Goal: Information Seeking & Learning: Learn about a topic

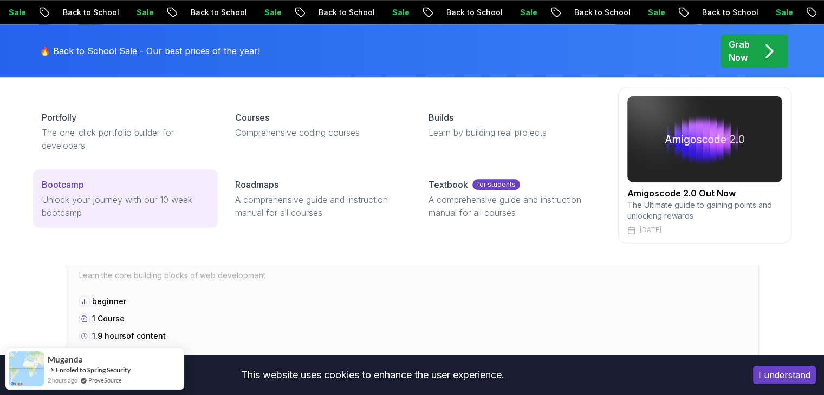
scroll to position [917, 0]
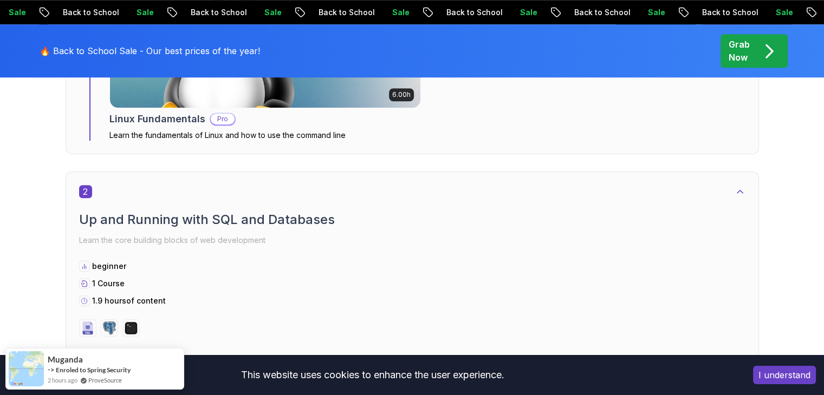
drag, startPoint x: 711, startPoint y: 209, endPoint x: 751, endPoint y: 249, distance: 56.3
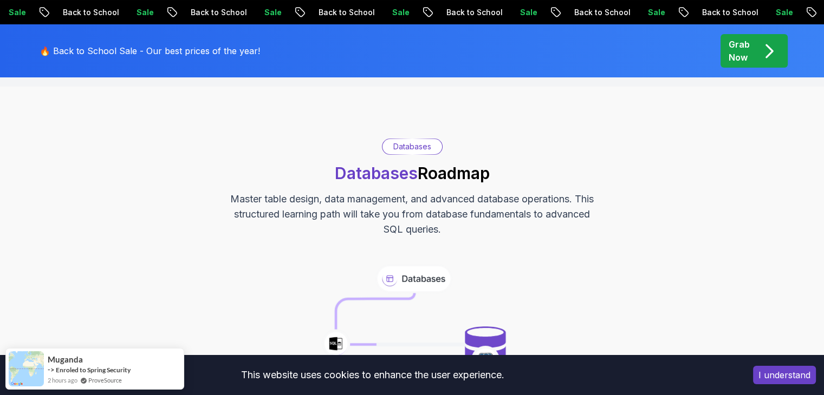
scroll to position [0, 0]
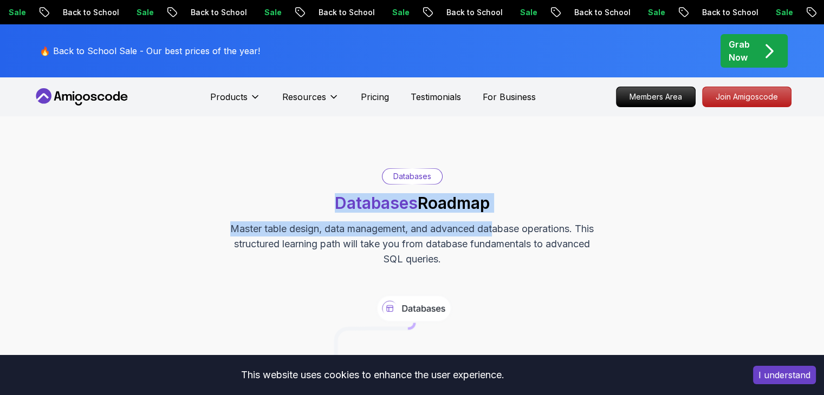
drag, startPoint x: 330, startPoint y: 200, endPoint x: 505, endPoint y: 216, distance: 175.1
click at [503, 217] on div "Databases Databases Roadmap Master table design, data management, and advanced …" at bounding box center [412, 217] width 758 height 99
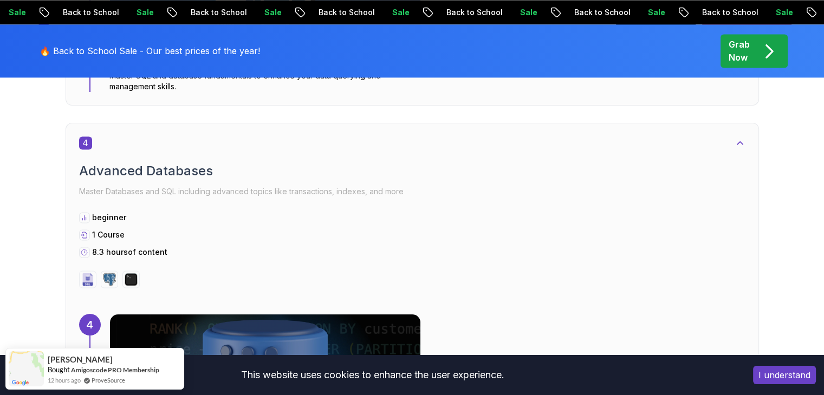
scroll to position [1746, 0]
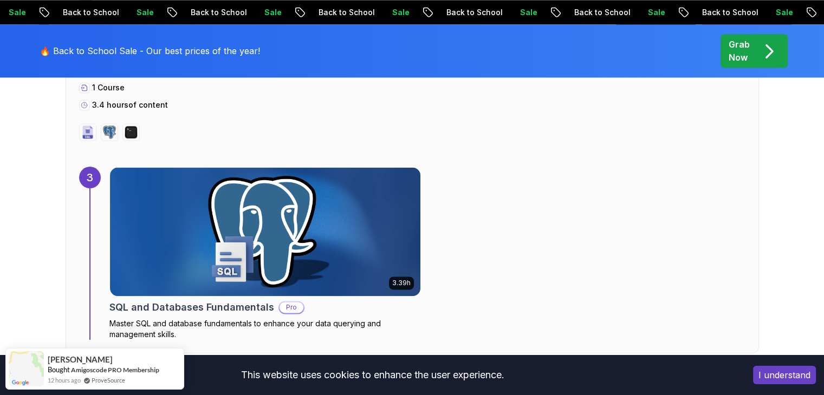
scroll to position [1504, 0]
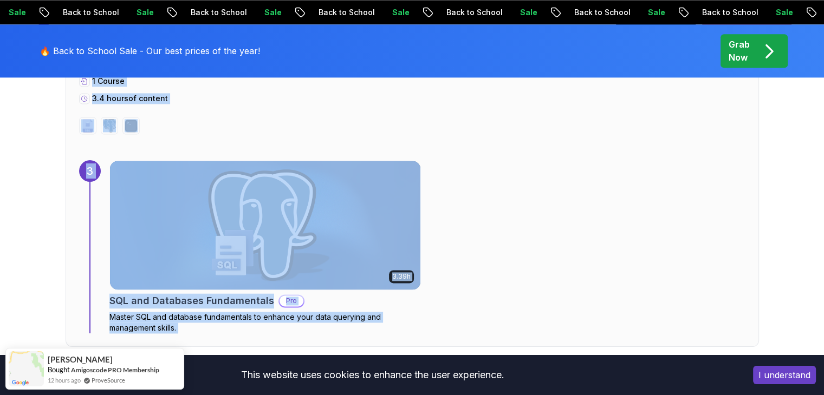
click at [769, 278] on div "Getting Started Let’s kick things off! Begin your journey by completing the fir…" at bounding box center [412, 131] width 758 height 2274
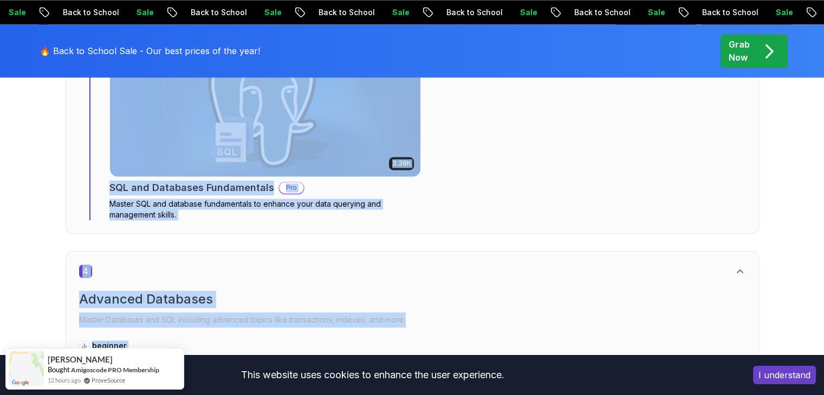
scroll to position [1638, 0]
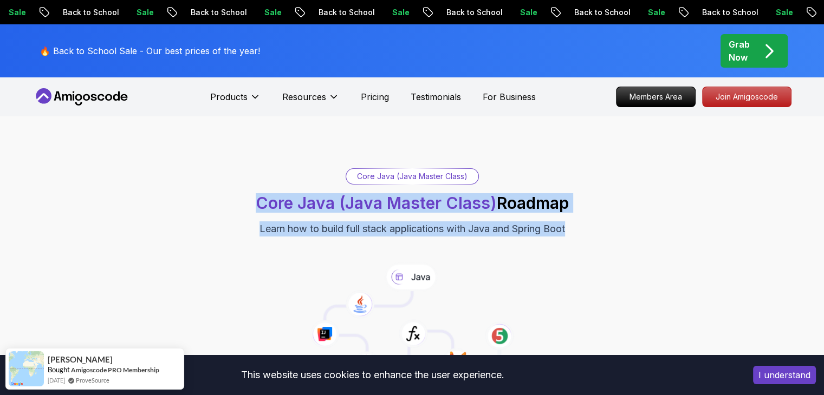
drag, startPoint x: 252, startPoint y: 204, endPoint x: 468, endPoint y: 248, distance: 220.5
click at [468, 248] on div "Core Java (Java Master Class) Core Java (Java Master Class) Roadmap Learn how t…" at bounding box center [412, 278] width 758 height 221
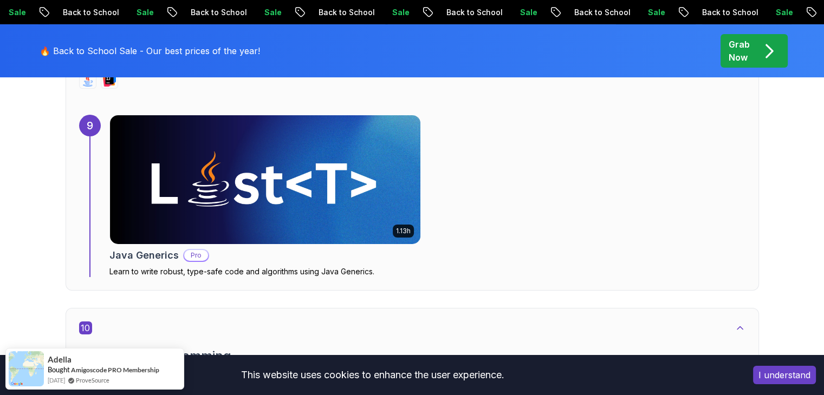
scroll to position [3849, 0]
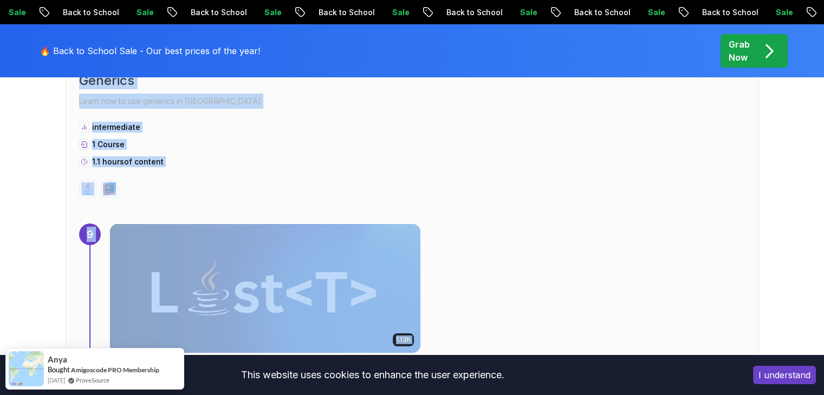
scroll to position [3686, 0]
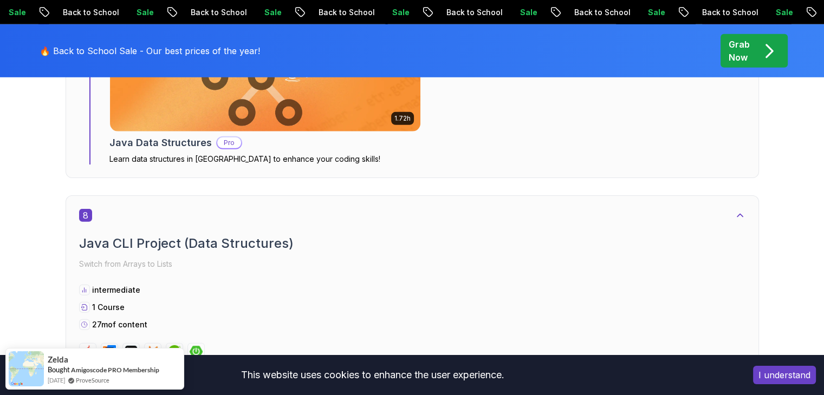
scroll to position [3192, 0]
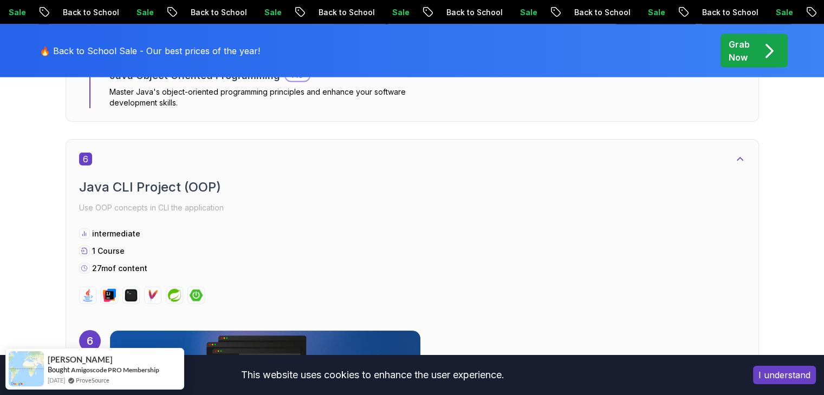
scroll to position [2479, 0]
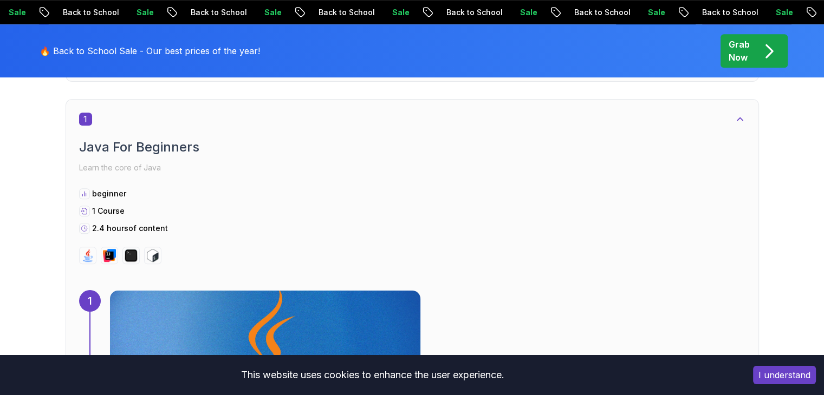
scroll to position [591, 0]
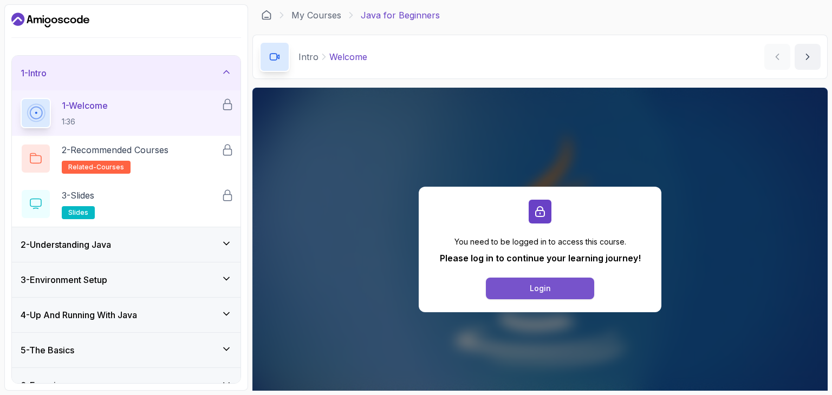
click at [546, 289] on div "Login" at bounding box center [540, 288] width 21 height 11
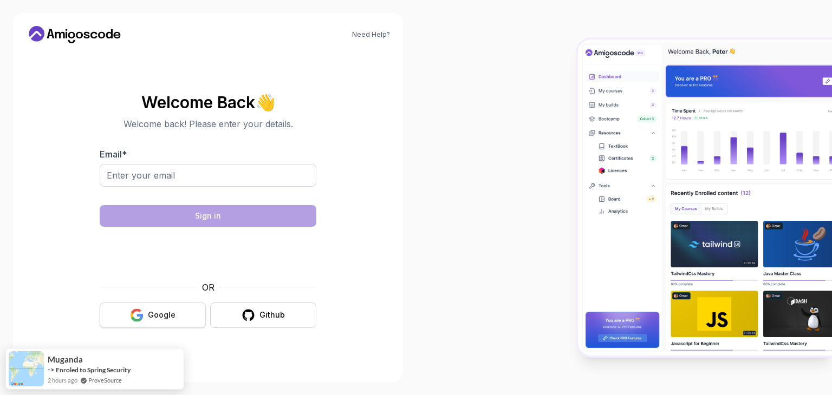
click at [146, 317] on button "Google" at bounding box center [153, 315] width 106 height 25
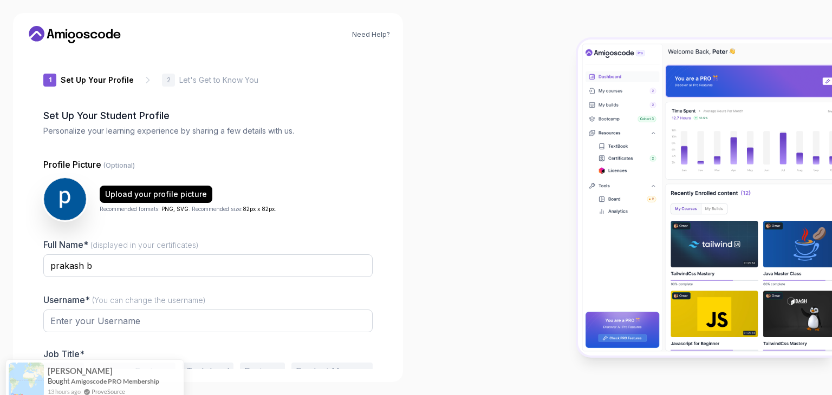
type input "zanyeagle01c41"
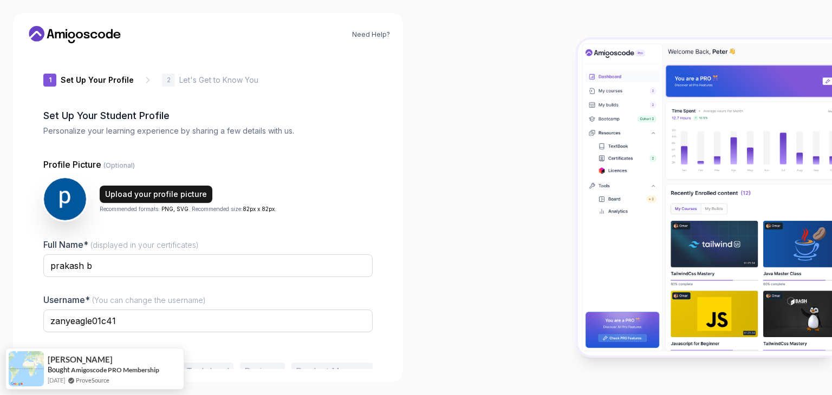
scroll to position [56, 0]
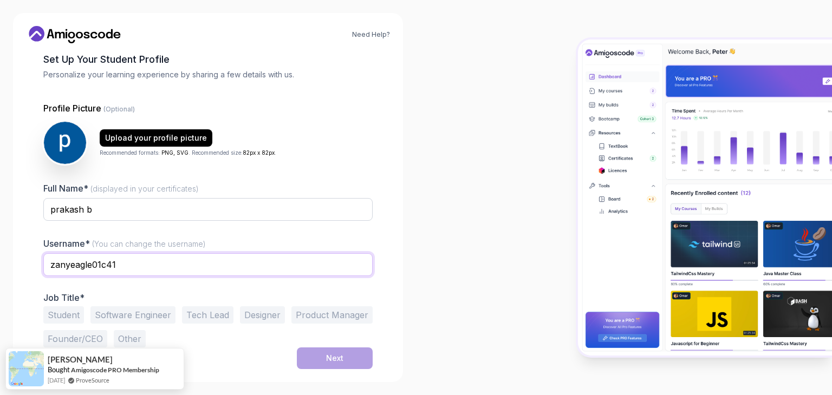
click at [127, 262] on input "zanyeagle01c41" at bounding box center [207, 265] width 329 height 23
type input "prakashpbms"
click at [143, 311] on button "Software Engineer" at bounding box center [132, 315] width 85 height 17
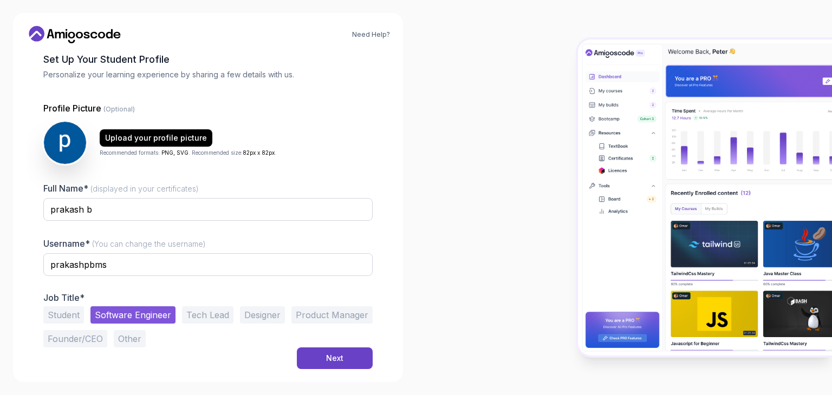
click at [249, 314] on button "Designer" at bounding box center [262, 315] width 45 height 17
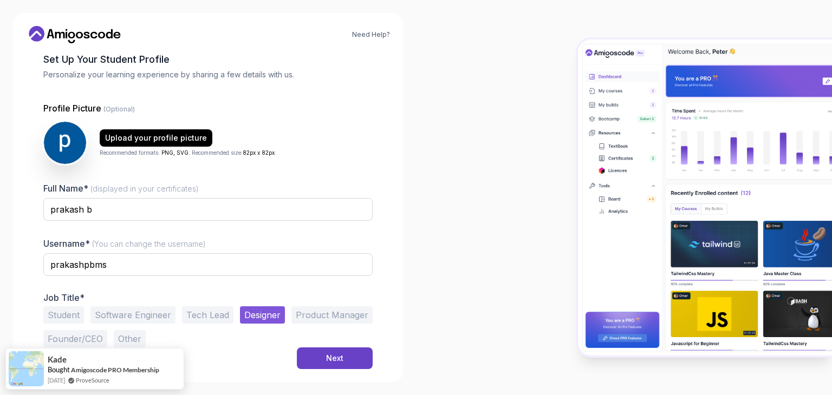
click at [121, 316] on button "Software Engineer" at bounding box center [132, 315] width 85 height 17
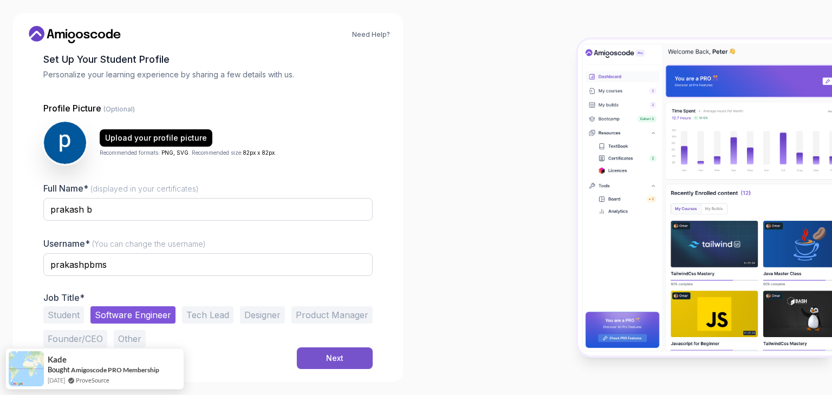
click at [323, 360] on button "Next" at bounding box center [335, 359] width 76 height 22
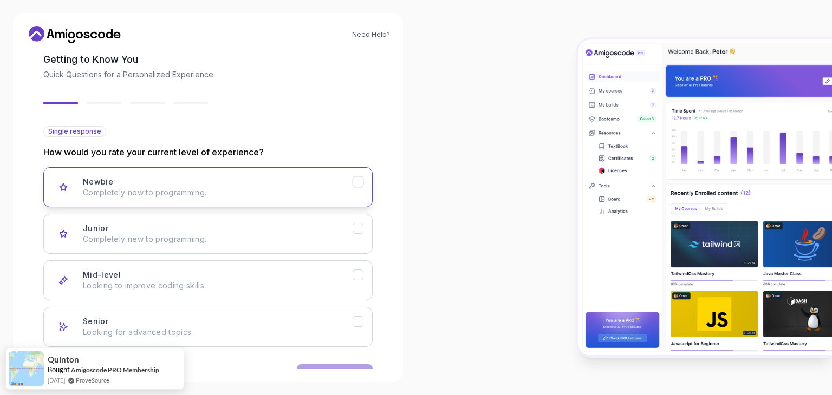
click at [111, 180] on h3 "Newbie" at bounding box center [98, 182] width 30 height 11
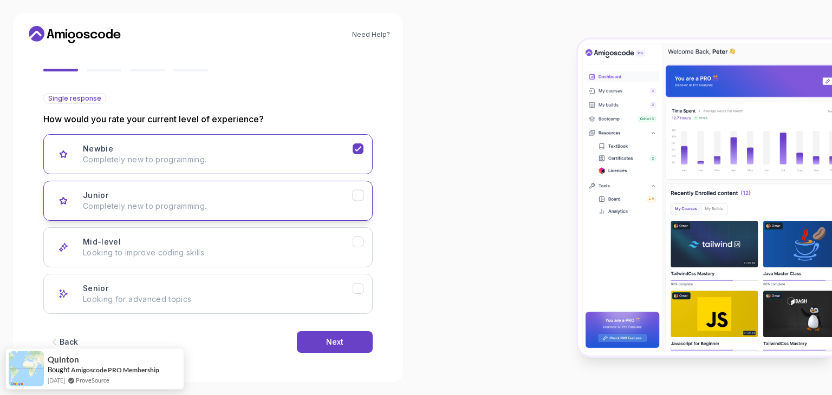
click at [323, 198] on div "Junior Completely new to programming." at bounding box center [218, 201] width 270 height 22
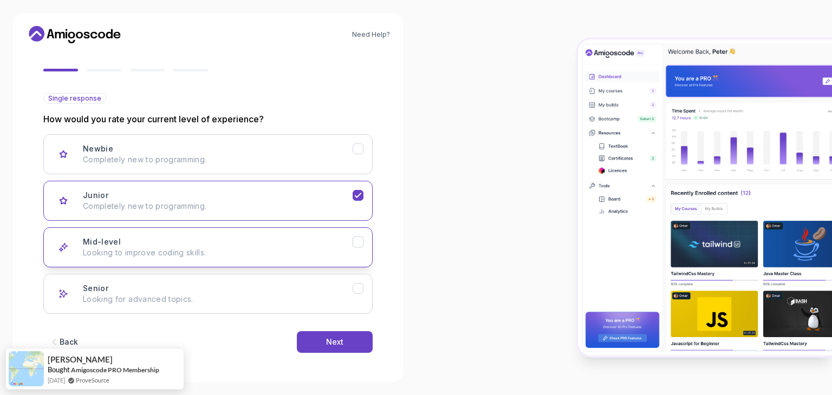
click at [179, 253] on p "Looking to improve coding skills." at bounding box center [218, 253] width 270 height 11
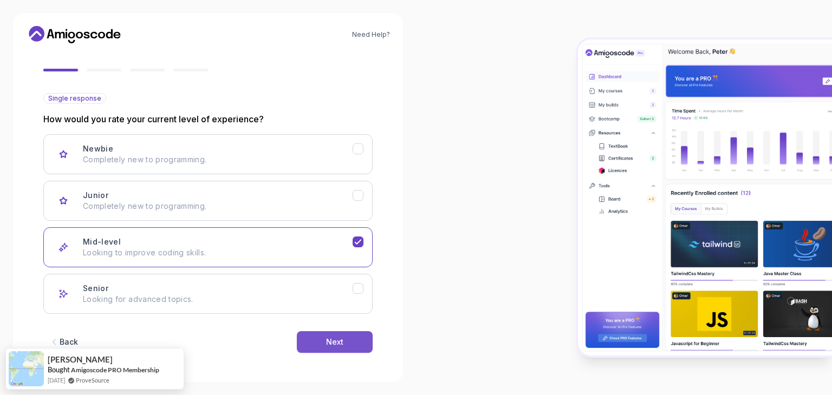
click at [337, 342] on div "Next" at bounding box center [334, 342] width 17 height 11
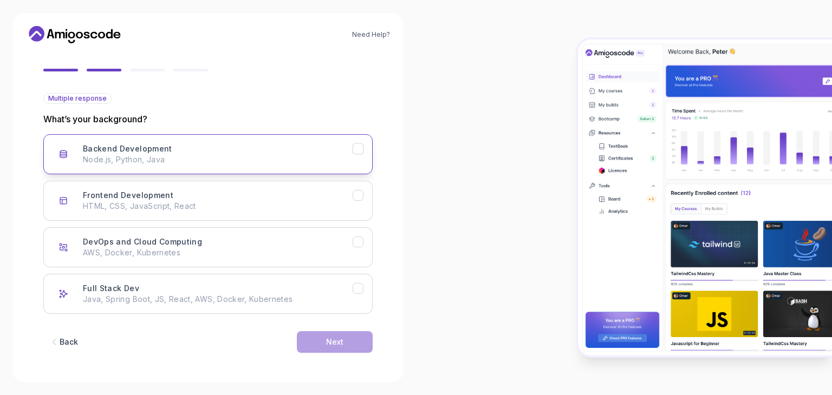
click at [349, 152] on div "Backend Development Node.js, Python, Java" at bounding box center [218, 155] width 270 height 22
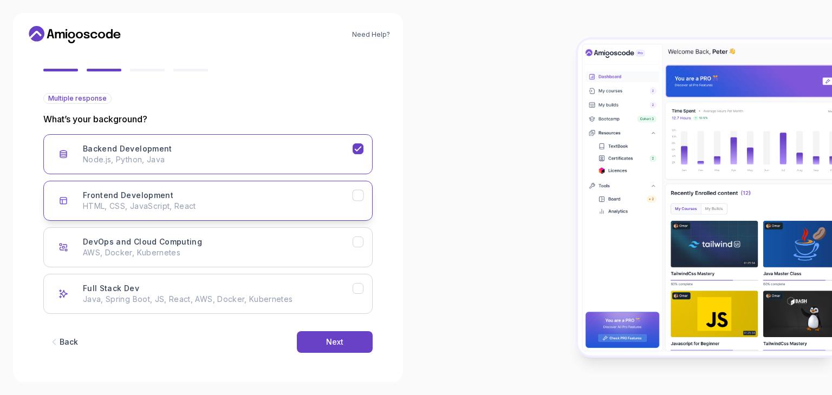
click at [316, 200] on div "Frontend Development HTML, CSS, JavaScript, React" at bounding box center [218, 201] width 270 height 22
click at [236, 258] on button "DevOps and Cloud Computing AWS, Docker, Kubernetes" at bounding box center [207, 248] width 329 height 40
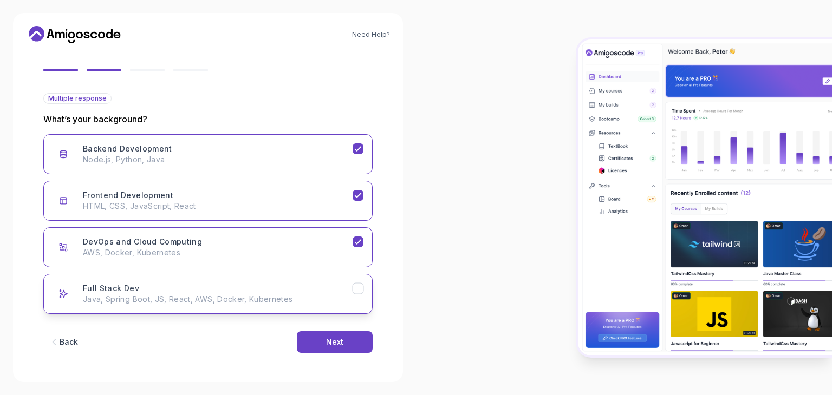
click at [179, 300] on p "Java, Spring Boot, JS, React, AWS, Docker, Kubernetes" at bounding box center [218, 299] width 270 height 11
click at [328, 337] on div "Next" at bounding box center [334, 342] width 17 height 11
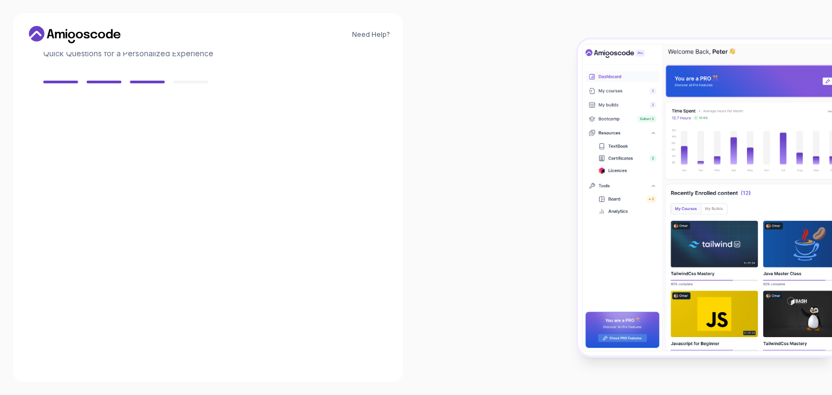
scroll to position [77, 0]
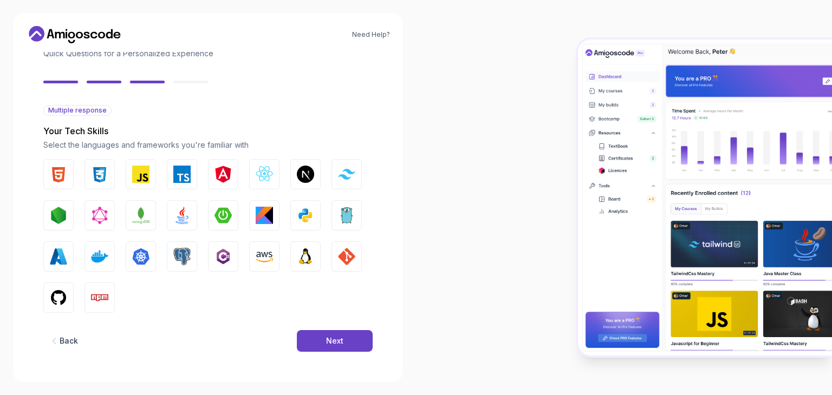
click at [52, 339] on icon "button" at bounding box center [54, 341] width 11 height 11
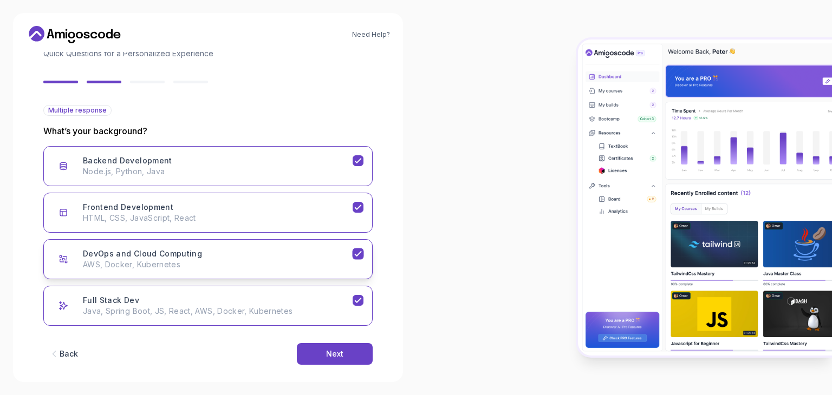
click at [160, 269] on p "AWS, Docker, Kubernetes" at bounding box center [218, 264] width 270 height 11
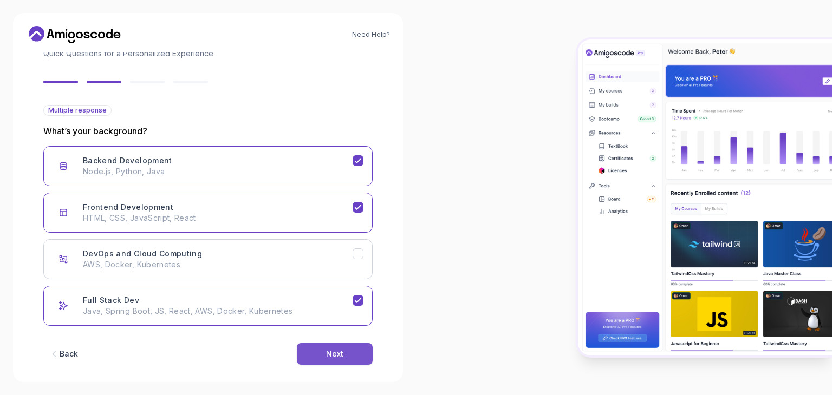
click at [321, 353] on button "Next" at bounding box center [335, 354] width 76 height 22
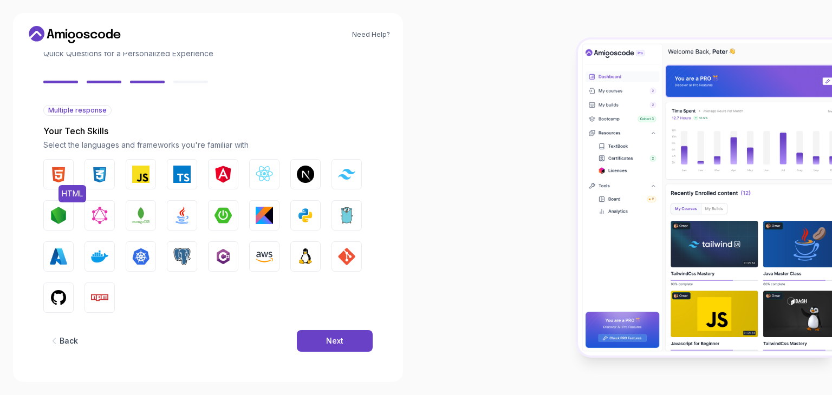
click at [61, 180] on img "button" at bounding box center [58, 174] width 17 height 17
click at [105, 178] on img "button" at bounding box center [99, 174] width 17 height 17
click at [145, 179] on img "button" at bounding box center [140, 174] width 17 height 17
click at [219, 179] on img "button" at bounding box center [223, 174] width 17 height 17
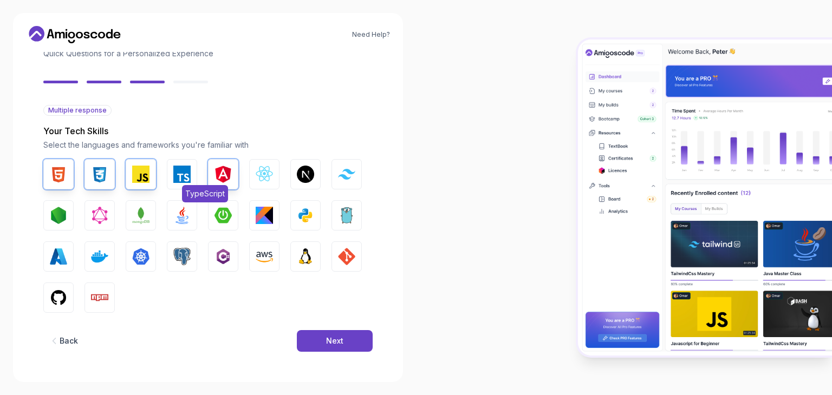
click at [193, 180] on button "TypeScript" at bounding box center [182, 174] width 30 height 30
click at [346, 178] on img "button" at bounding box center [346, 174] width 17 height 10
click at [184, 224] on img "button" at bounding box center [181, 215] width 17 height 17
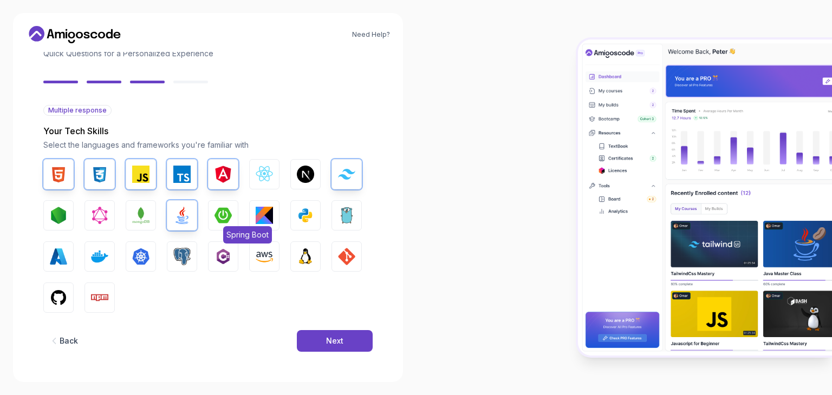
click at [225, 223] on img "button" at bounding box center [223, 215] width 17 height 17
click at [300, 264] on img "button" at bounding box center [305, 256] width 17 height 17
click at [342, 265] on img "button" at bounding box center [346, 256] width 17 height 17
click at [220, 257] on img "button" at bounding box center [223, 256] width 17 height 17
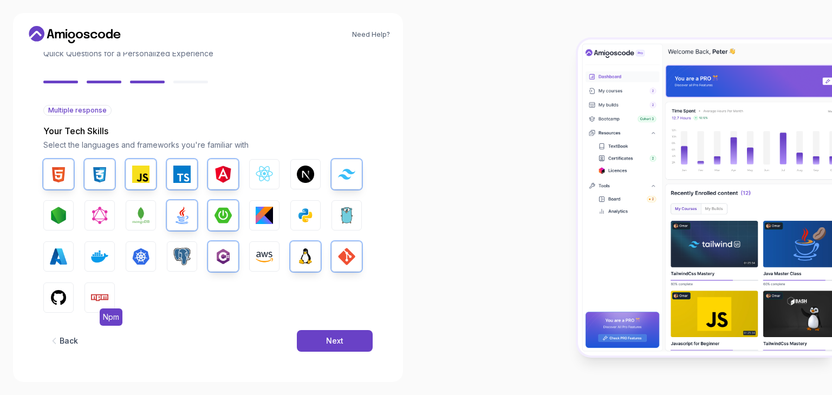
click at [99, 297] on img "button" at bounding box center [99, 297] width 17 height 17
click at [64, 342] on div "Back" at bounding box center [69, 341] width 18 height 11
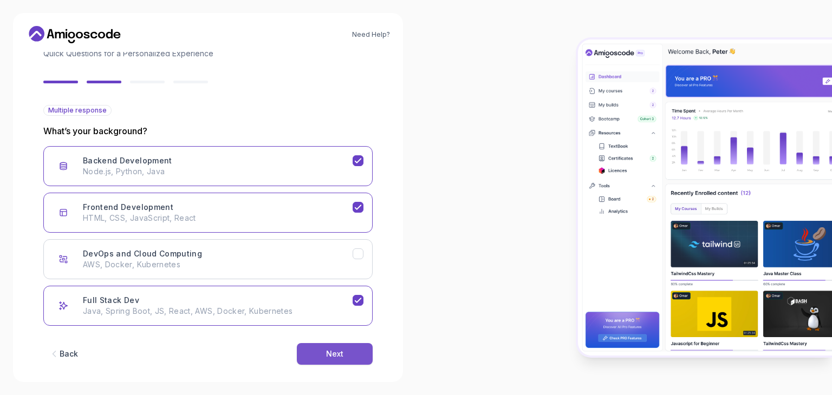
click at [343, 349] on div "Next" at bounding box center [334, 354] width 17 height 11
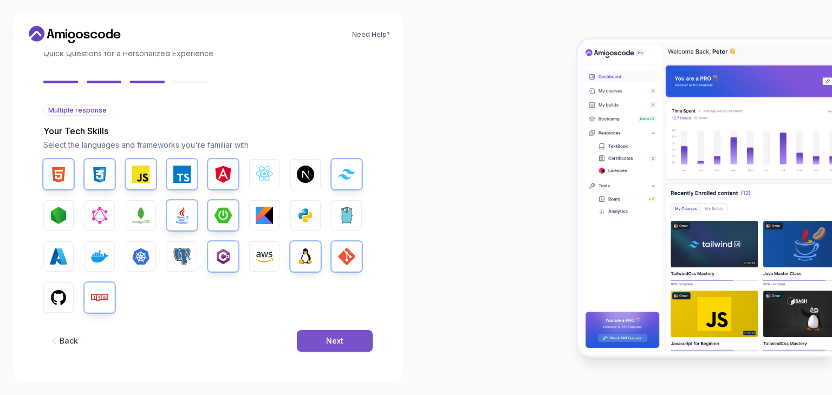
click at [337, 342] on div "Next" at bounding box center [334, 341] width 17 height 11
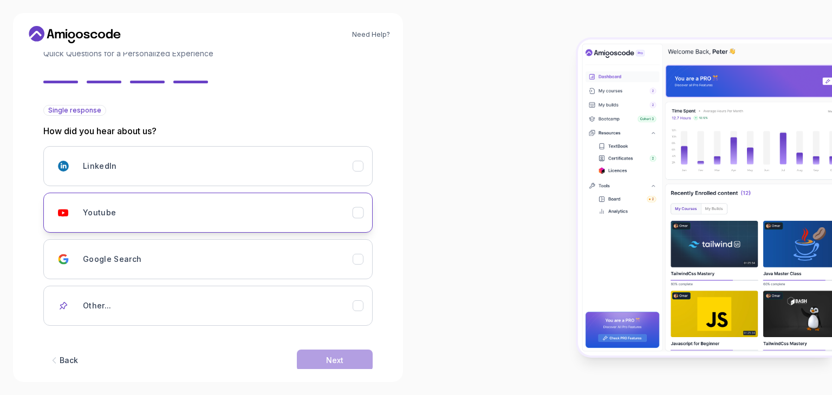
click at [130, 203] on div "Youtube" at bounding box center [218, 213] width 270 height 22
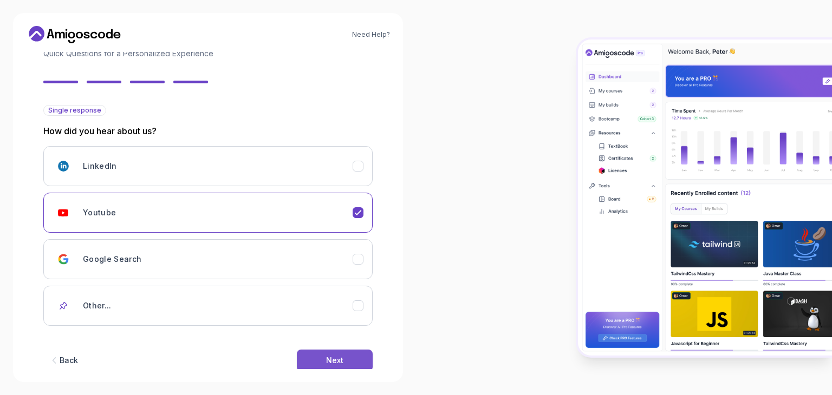
click at [327, 358] on div "Next" at bounding box center [334, 360] width 17 height 11
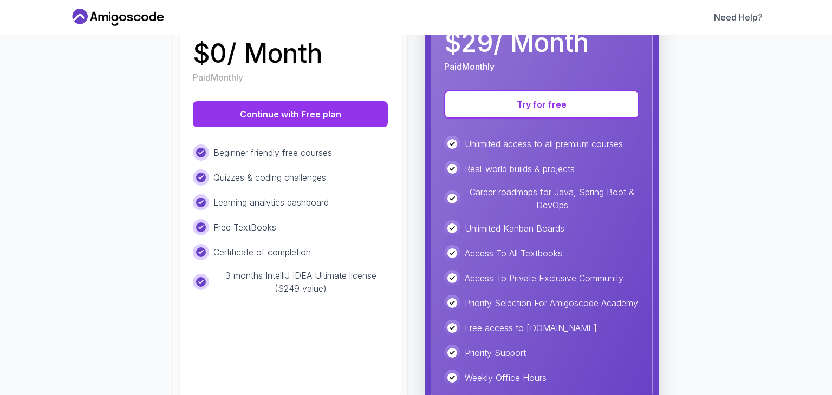
scroll to position [197, 0]
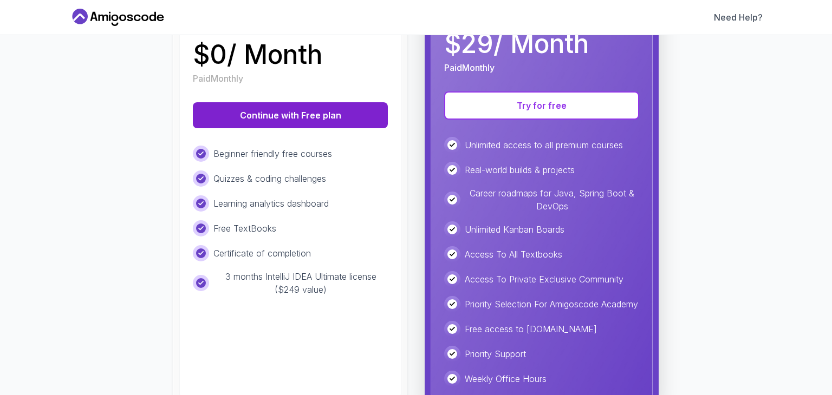
click at [321, 112] on button "Continue with Free plan" at bounding box center [290, 115] width 195 height 26
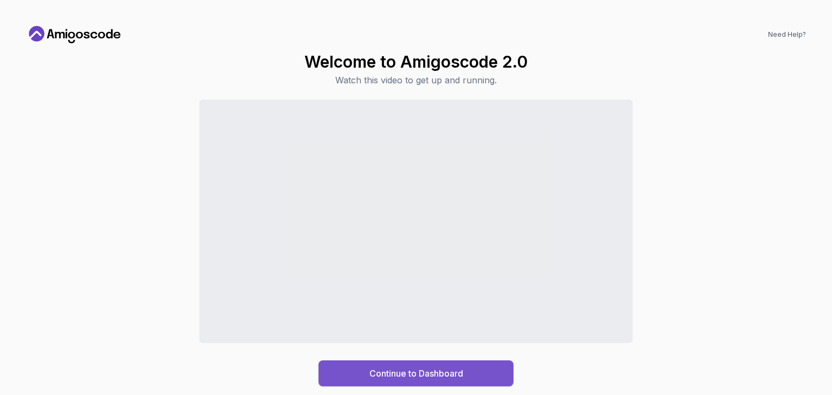
click at [425, 371] on div "Continue to Dashboard" at bounding box center [416, 373] width 94 height 13
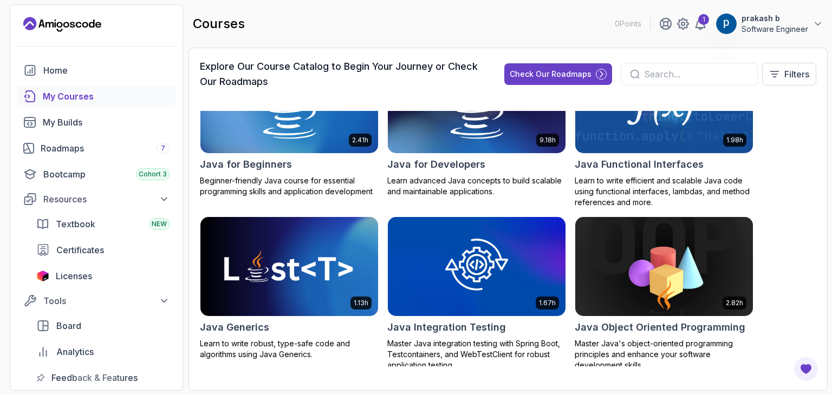
scroll to position [878, 0]
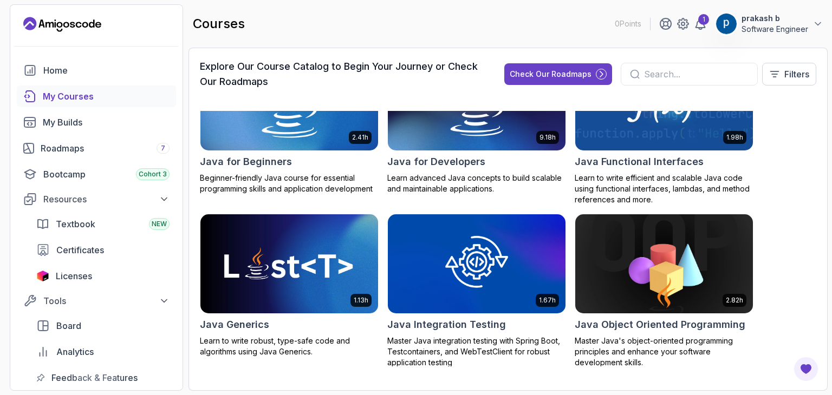
click at [255, 162] on h2 "Java for Beginners" at bounding box center [246, 161] width 92 height 15
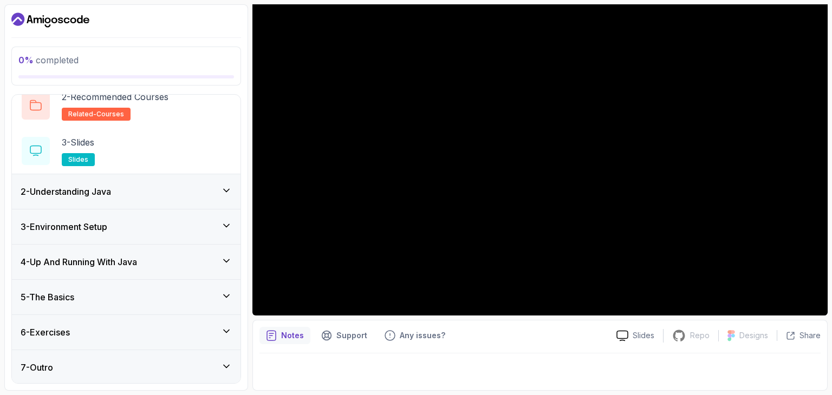
scroll to position [103, 0]
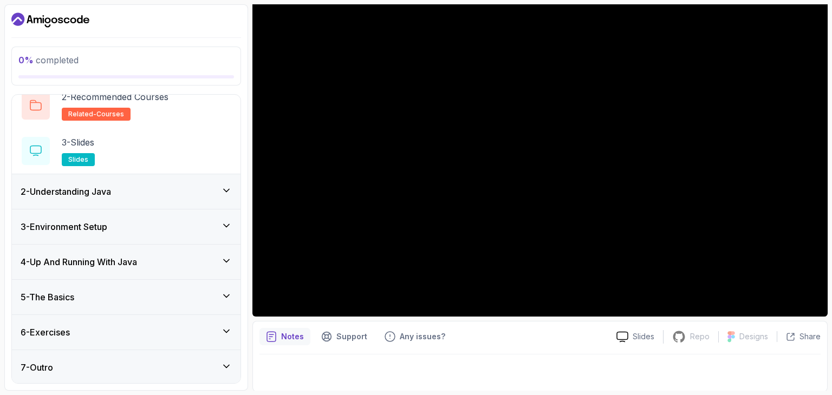
click at [285, 341] on p "Notes" at bounding box center [292, 337] width 23 height 11
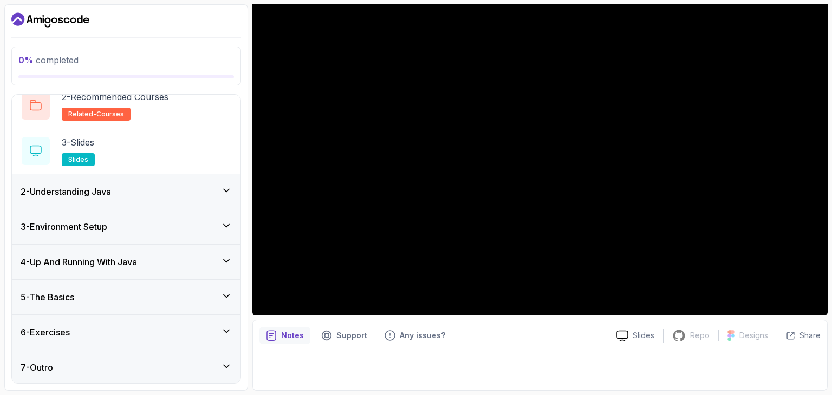
click at [287, 335] on p "Notes" at bounding box center [292, 335] width 23 height 11
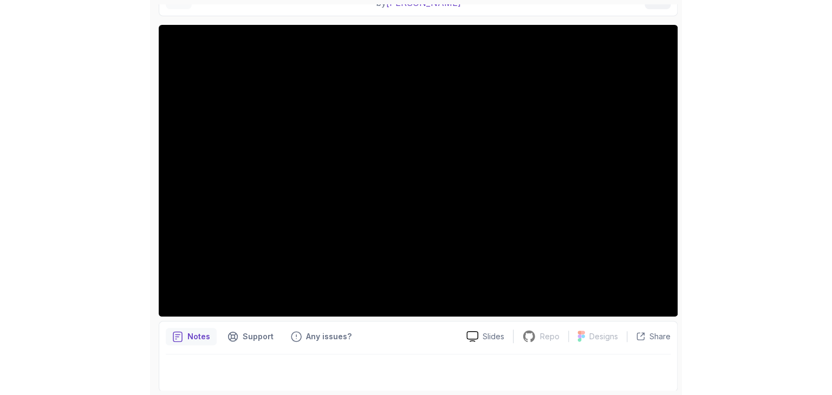
scroll to position [0, 0]
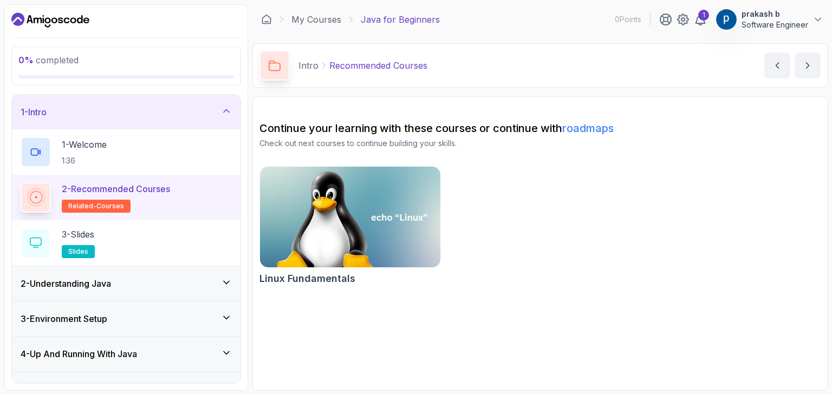
click at [126, 291] on div "2 - Understanding Java" at bounding box center [126, 284] width 229 height 35
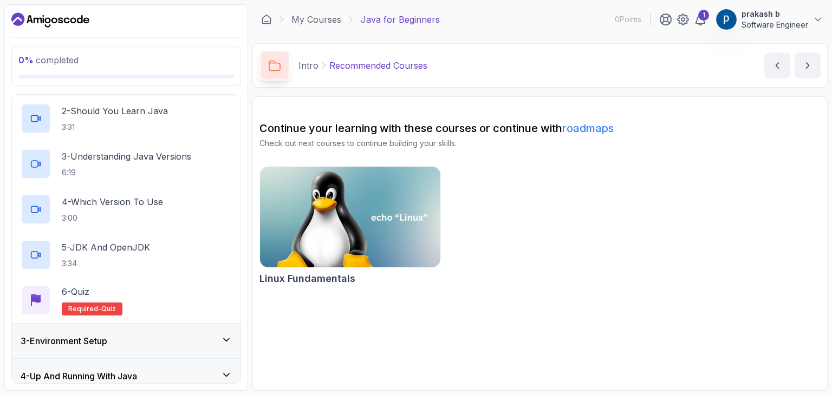
scroll to position [229, 0]
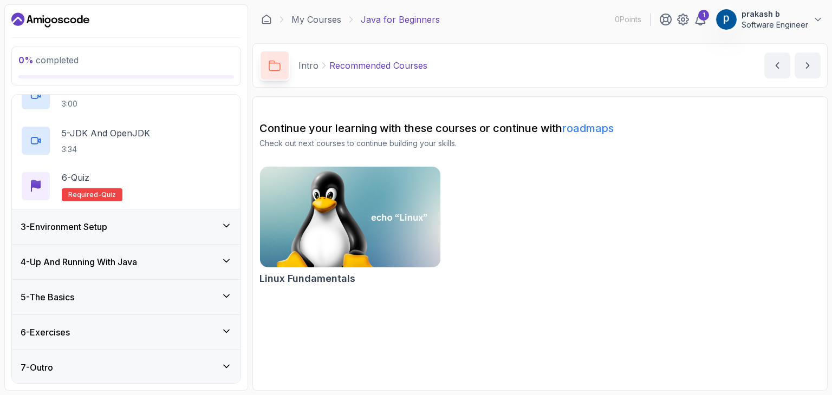
click at [83, 269] on div "4 - Up And Running With Java" at bounding box center [126, 262] width 229 height 35
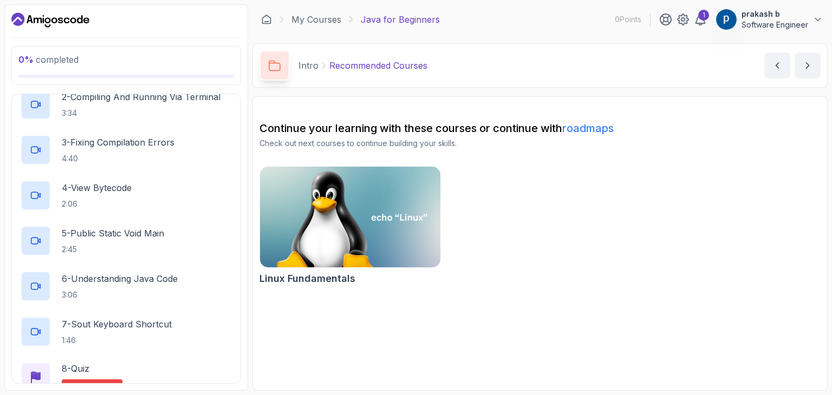
scroll to position [320, 0]
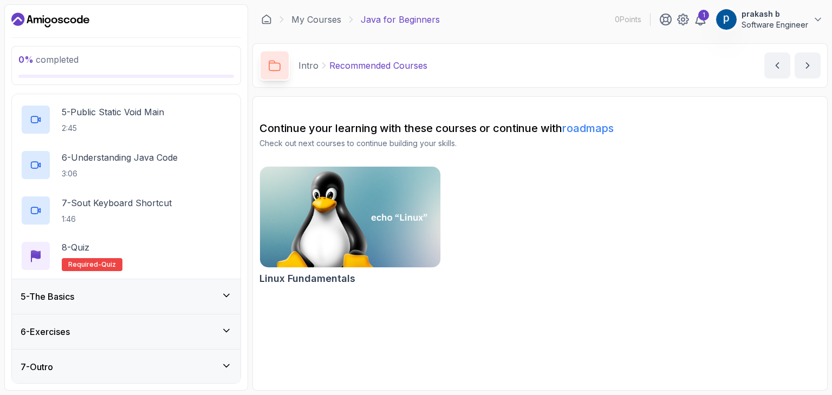
click at [78, 288] on div "5 - The Basics" at bounding box center [126, 297] width 229 height 35
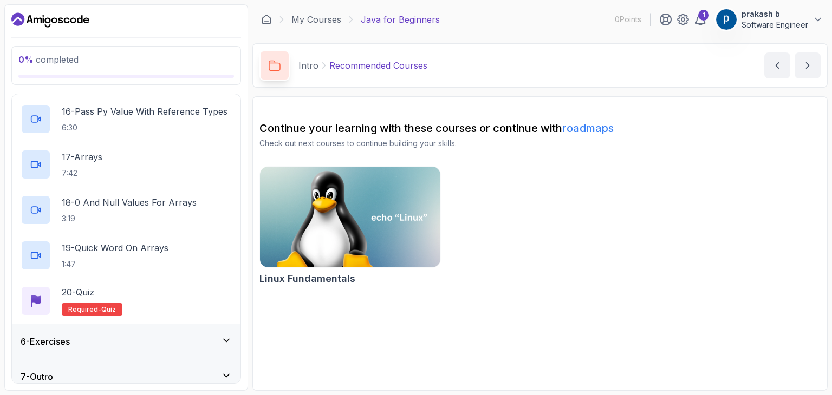
scroll to position [866, 0]
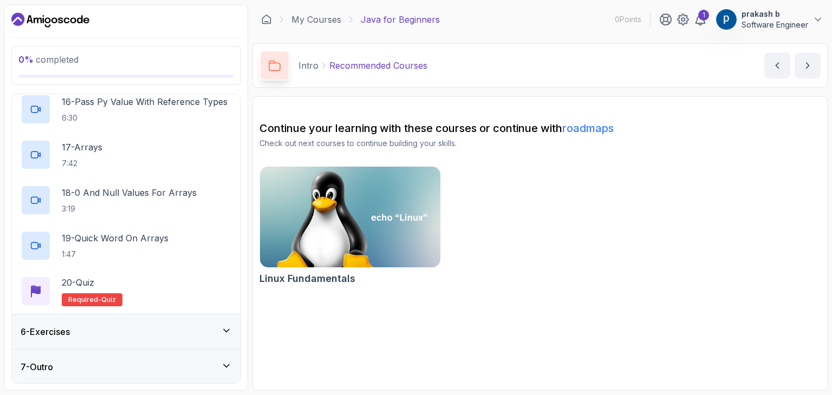
click at [50, 336] on h3 "6 - Exercises" at bounding box center [45, 332] width 49 height 13
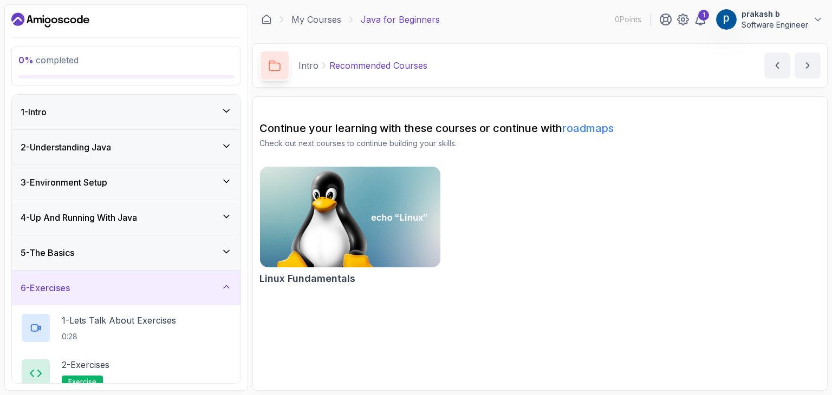
scroll to position [47, 0]
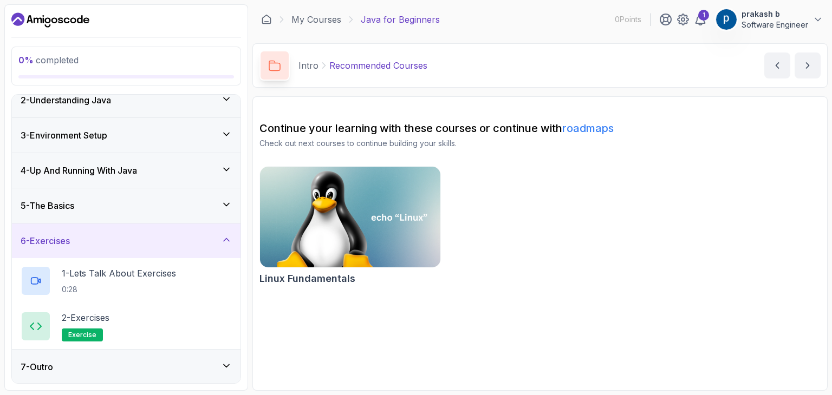
click at [49, 365] on h3 "7 - Outro" at bounding box center [37, 367] width 33 height 13
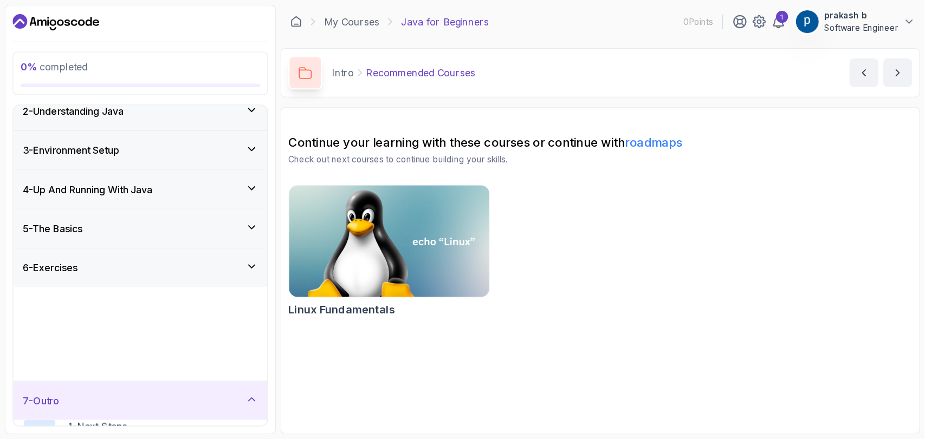
scroll to position [0, 0]
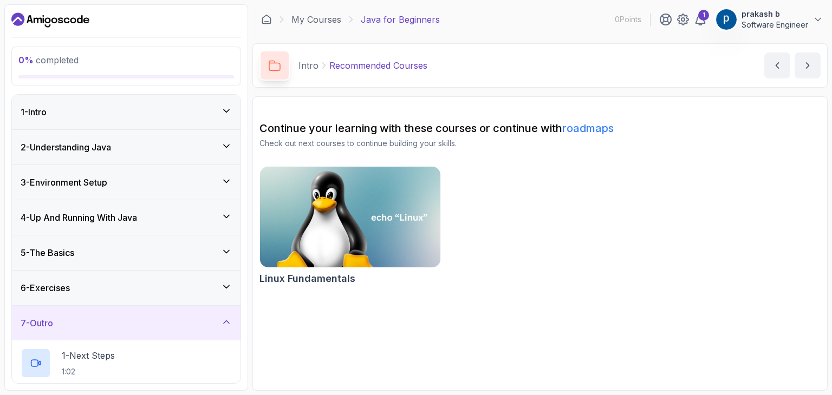
click at [129, 107] on div "1 - Intro" at bounding box center [126, 112] width 211 height 13
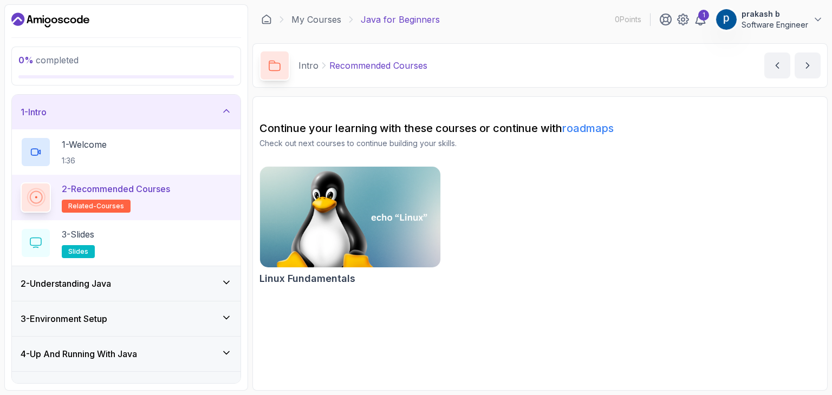
click at [147, 203] on h2 "2 - Recommended Courses related-courses" at bounding box center [116, 198] width 108 height 30
click at [589, 129] on link "roadmaps" at bounding box center [587, 128] width 51 height 13
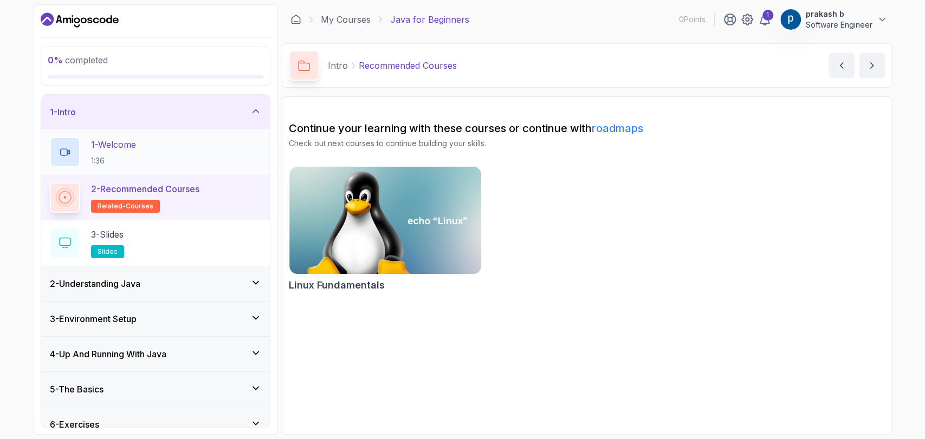
click at [133, 160] on p "1:36" at bounding box center [113, 160] width 45 height 11
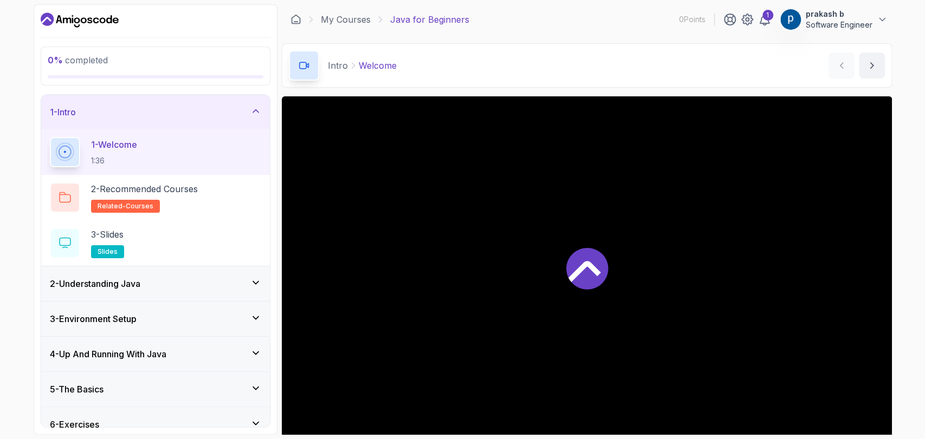
click at [638, 83] on div "Intro Welcome Welcome by [PERSON_NAME]" at bounding box center [587, 65] width 610 height 44
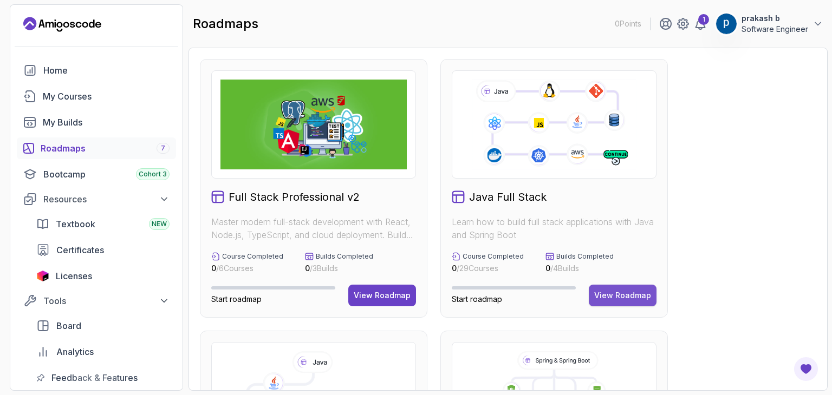
click at [620, 295] on div "View Roadmap" at bounding box center [622, 295] width 57 height 11
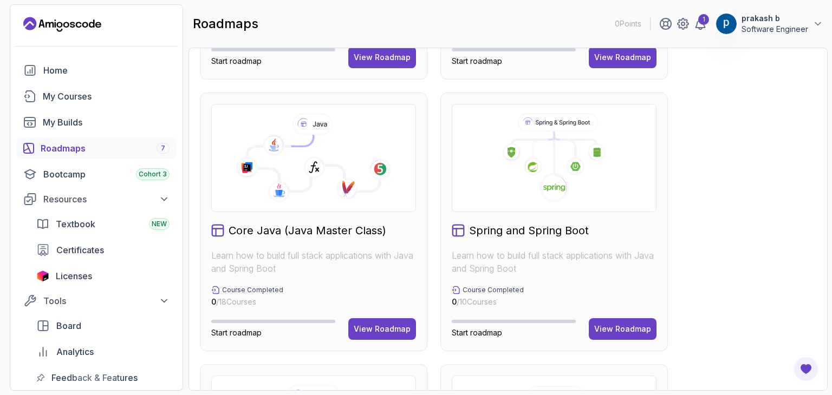
scroll to position [243, 0]
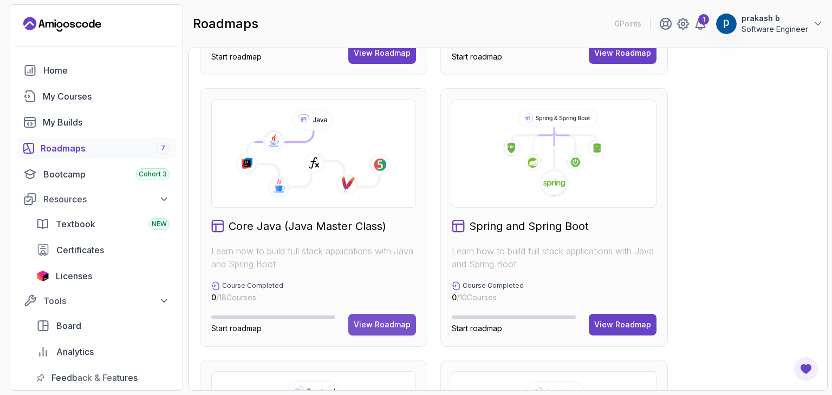
click at [386, 327] on div "View Roadmap" at bounding box center [382, 325] width 57 height 11
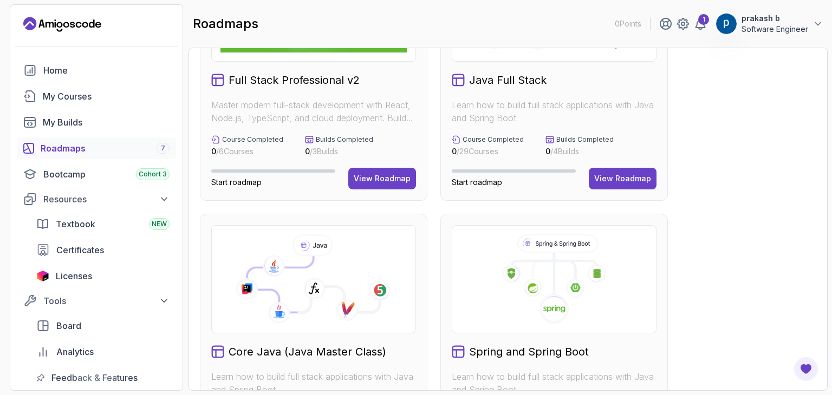
scroll to position [0, 0]
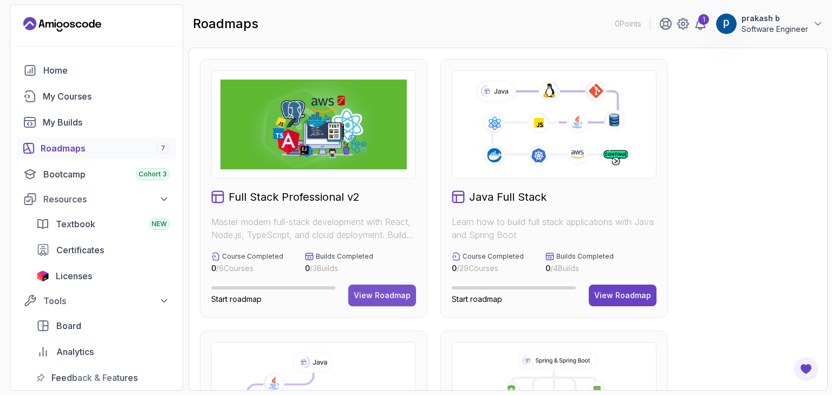
click at [370, 290] on div "View Roadmap" at bounding box center [382, 295] width 57 height 11
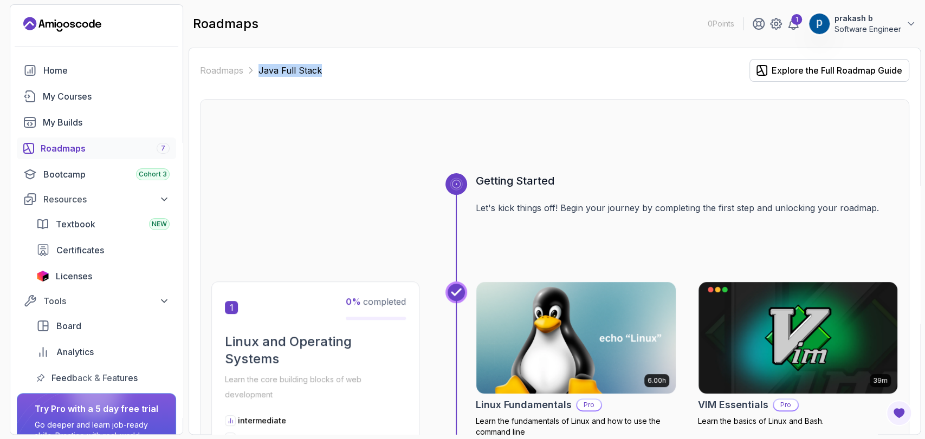
drag, startPoint x: 341, startPoint y: 73, endPoint x: 256, endPoint y: 66, distance: 85.3
click at [256, 66] on div "Roadmaps Java Full Stack Explore the Full Roadmap Guide" at bounding box center [554, 70] width 709 height 23
copy p "Java Full Stack"
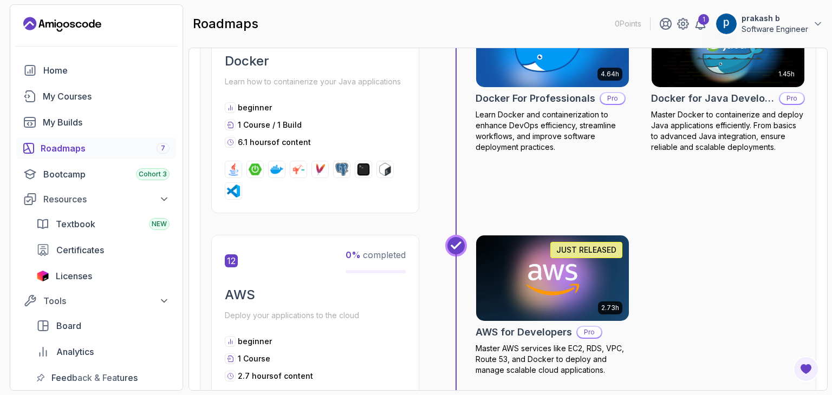
scroll to position [2867, 0]
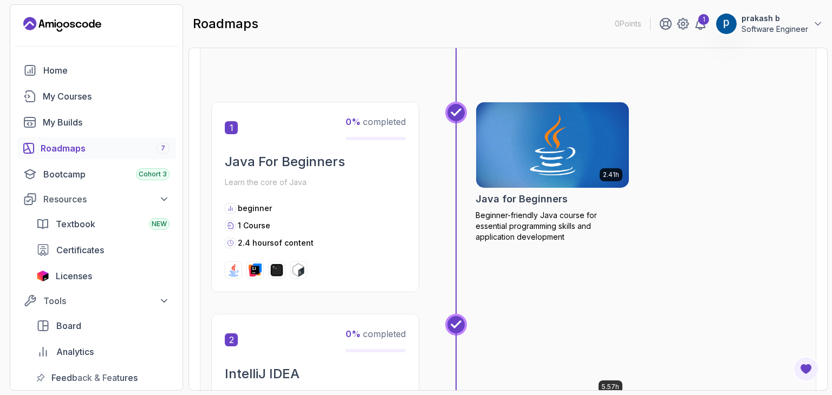
scroll to position [196, 0]
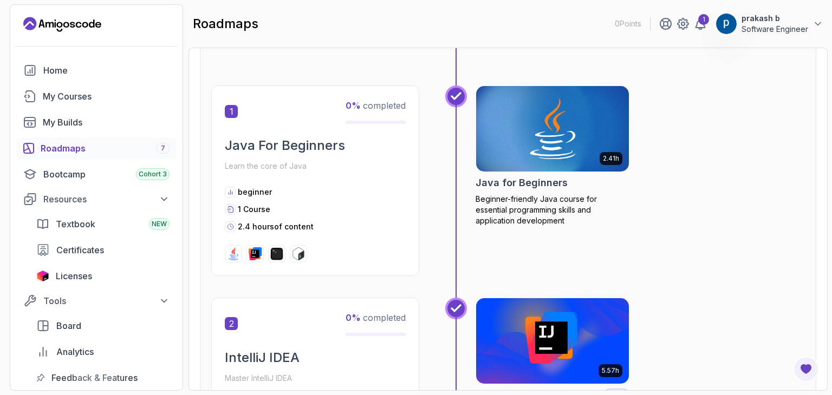
click at [453, 98] on icon at bounding box center [456, 96] width 9 height 6
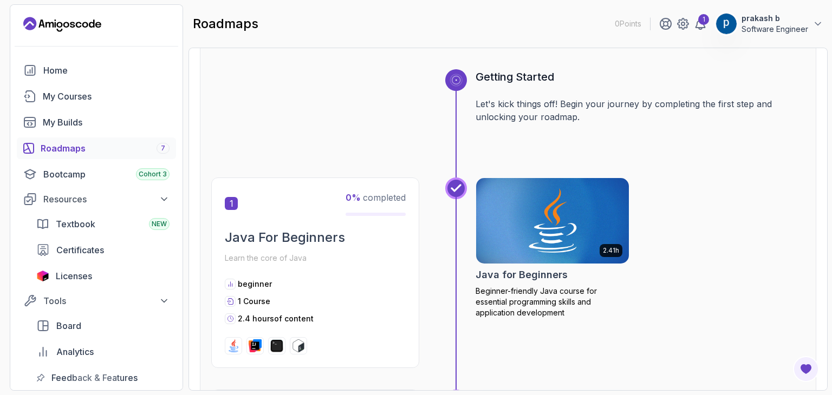
scroll to position [104, 0]
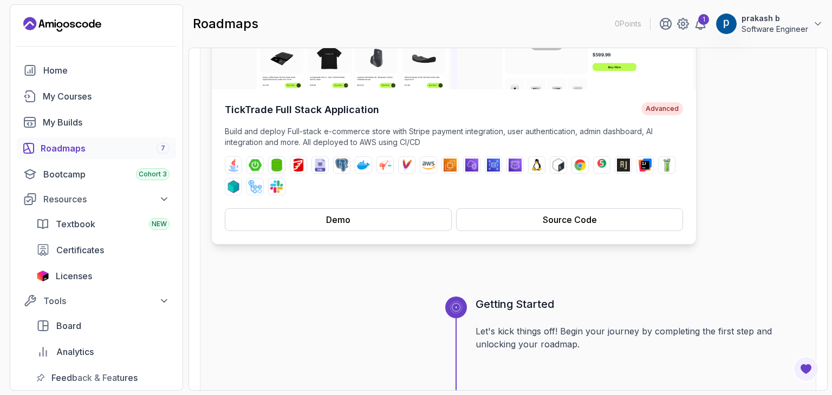
scroll to position [203, 0]
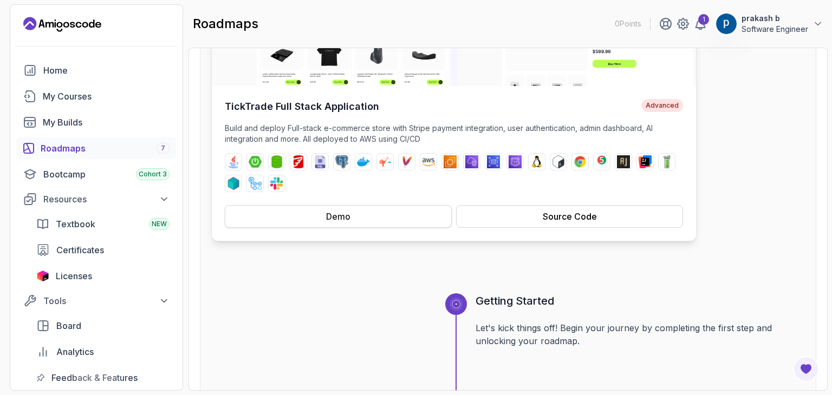
click at [361, 212] on button "Demo" at bounding box center [338, 216] width 227 height 23
click at [600, 213] on button "Source Code" at bounding box center [569, 216] width 227 height 23
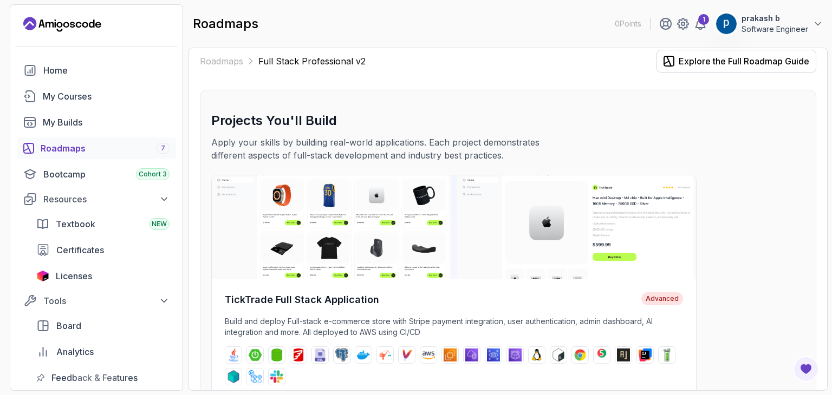
scroll to position [0, 0]
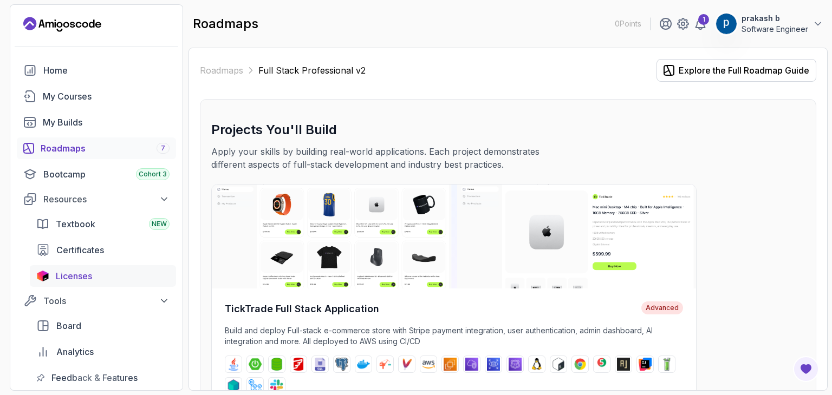
click at [63, 274] on span "Licenses" at bounding box center [74, 276] width 36 height 13
click at [74, 149] on div "Roadmaps 7" at bounding box center [105, 148] width 129 height 13
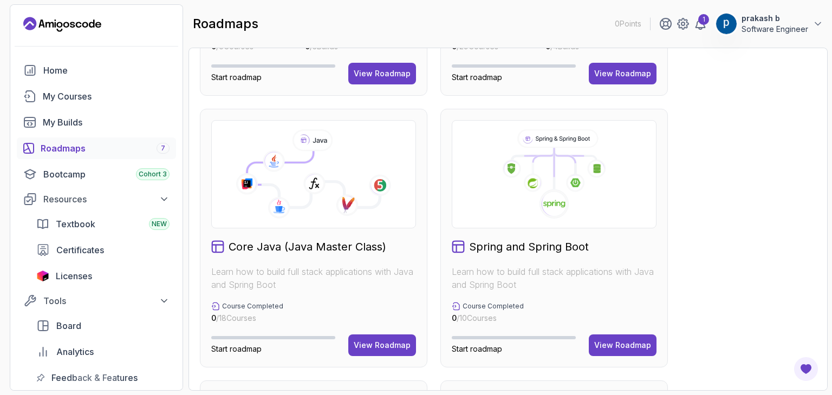
scroll to position [223, 0]
click at [615, 341] on div "View Roadmap" at bounding box center [622, 345] width 57 height 11
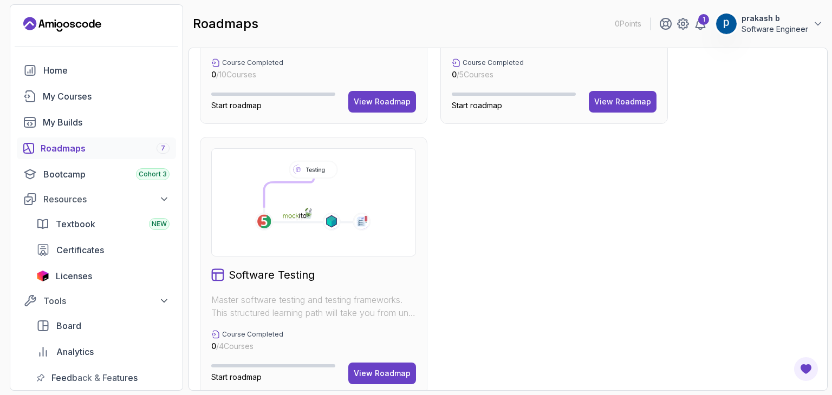
scroll to position [753, 0]
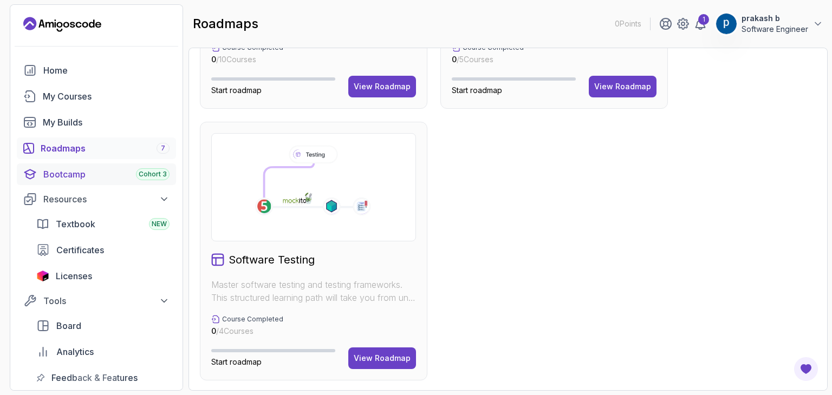
click at [85, 174] on div "Bootcamp Cohort 3" at bounding box center [106, 174] width 126 height 13
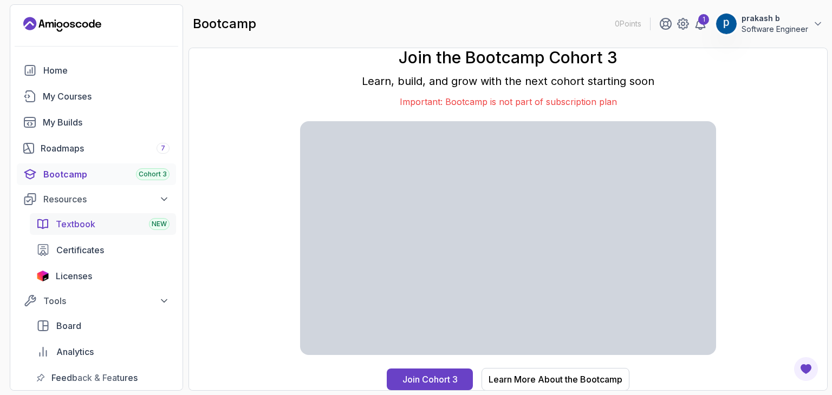
click at [81, 223] on span "Textbook" at bounding box center [76, 224] width 40 height 13
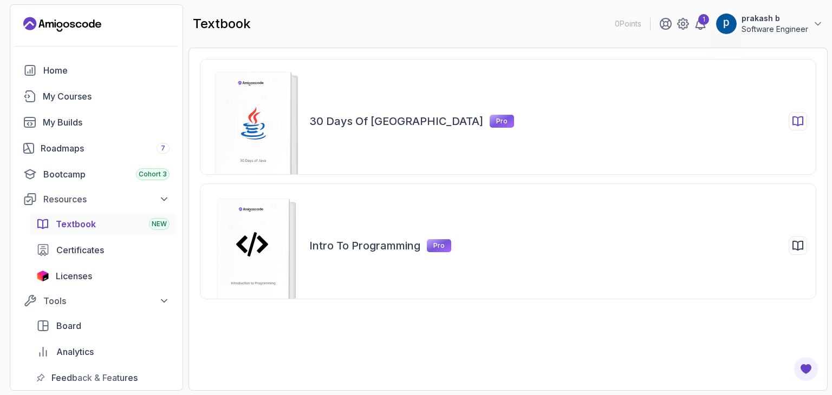
click at [348, 118] on h2 "30 Days of Java" at bounding box center [396, 121] width 174 height 15
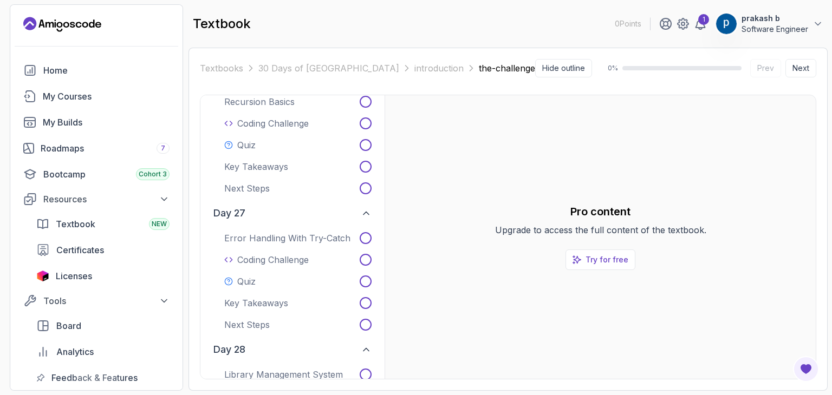
scroll to position [3717, 0]
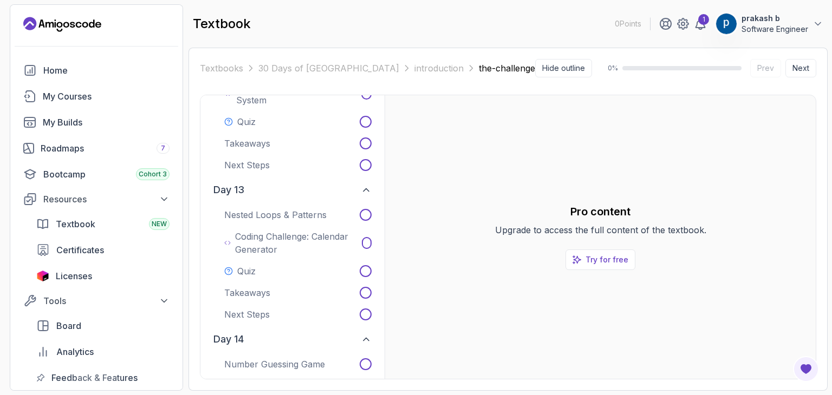
click at [281, 179] on button "day 13" at bounding box center [292, 190] width 167 height 24
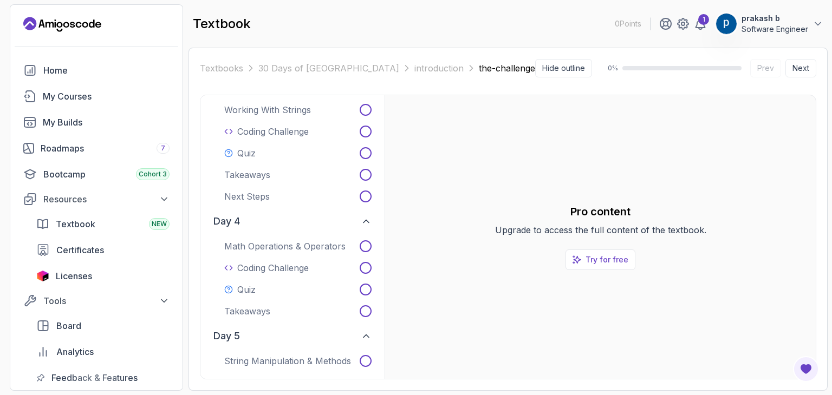
scroll to position [0, 0]
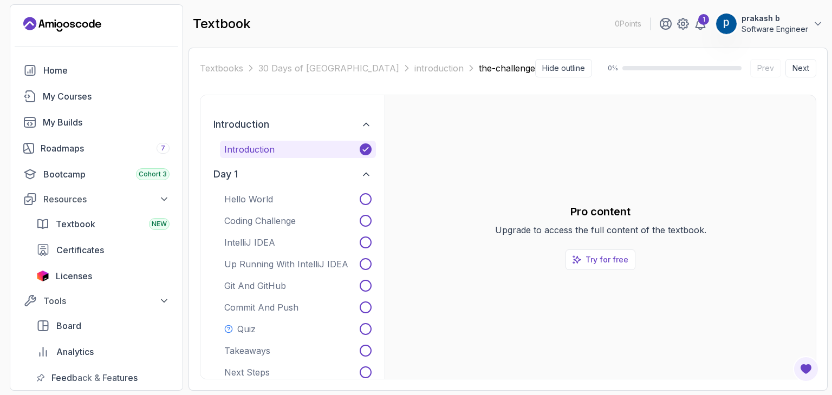
click at [263, 148] on p "Introduction" at bounding box center [249, 149] width 50 height 13
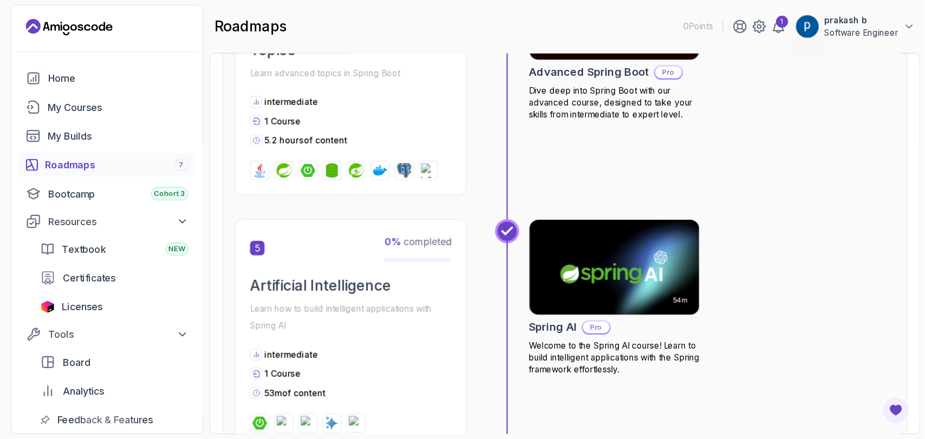
scroll to position [1031, 0]
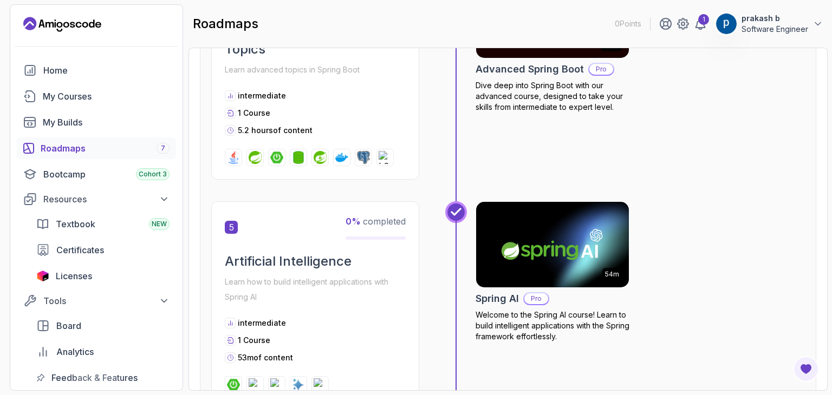
click at [517, 271] on img at bounding box center [552, 245] width 160 height 90
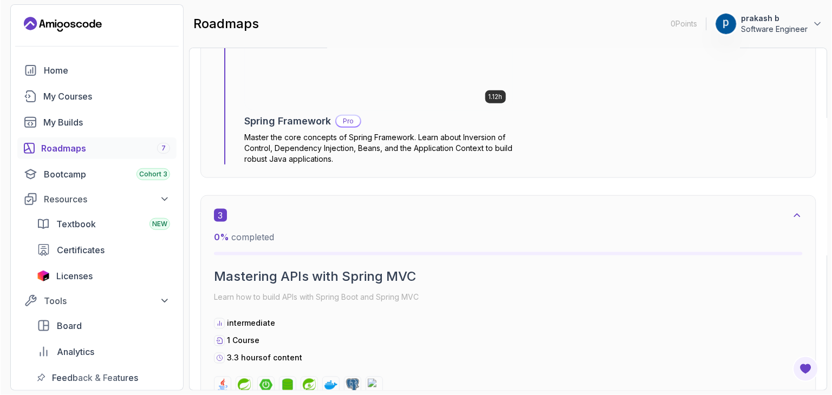
scroll to position [1062, 0]
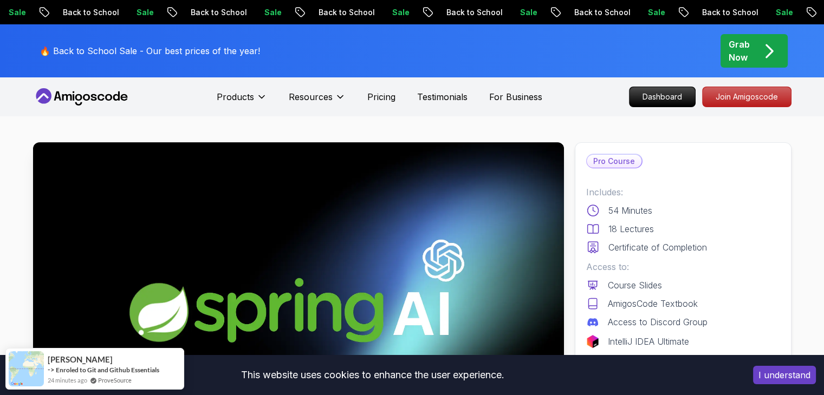
click at [784, 375] on button "I understand" at bounding box center [784, 375] width 63 height 18
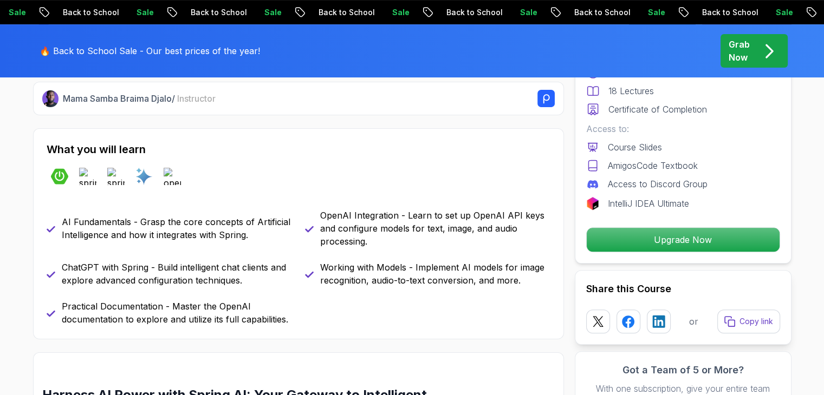
scroll to position [423, 0]
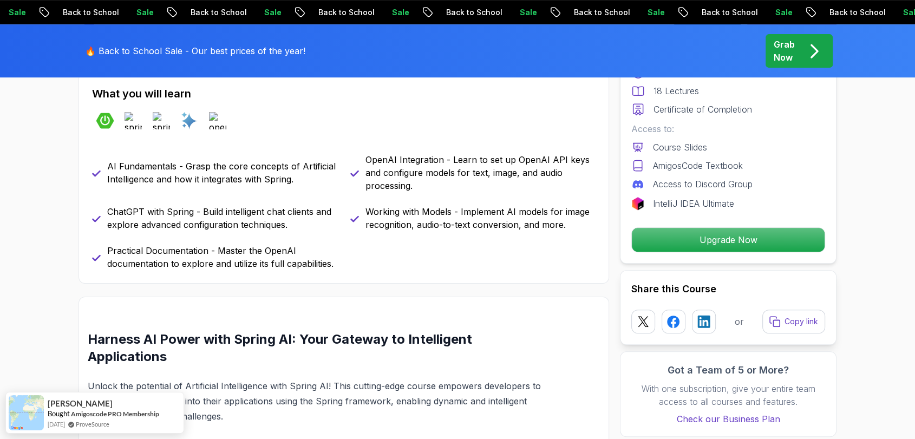
scroll to position [479, 0]
click at [298, 115] on div "spring-boot spring-ai spring-framework ai openai" at bounding box center [344, 120] width 504 height 30
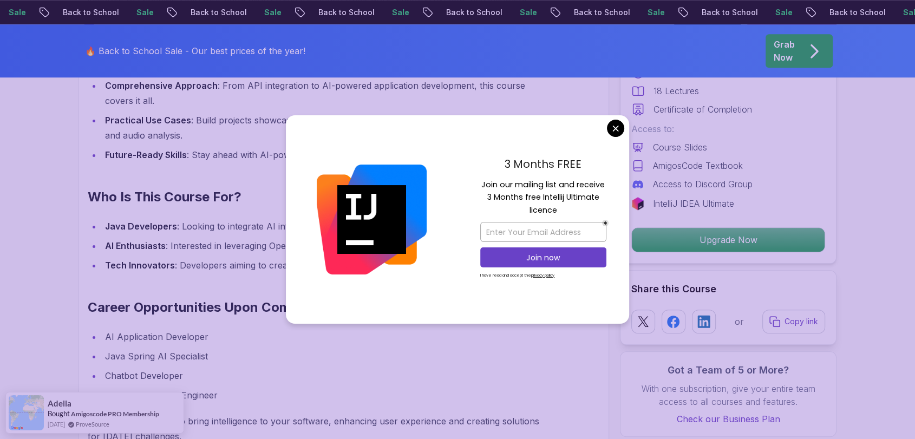
scroll to position [886, 0]
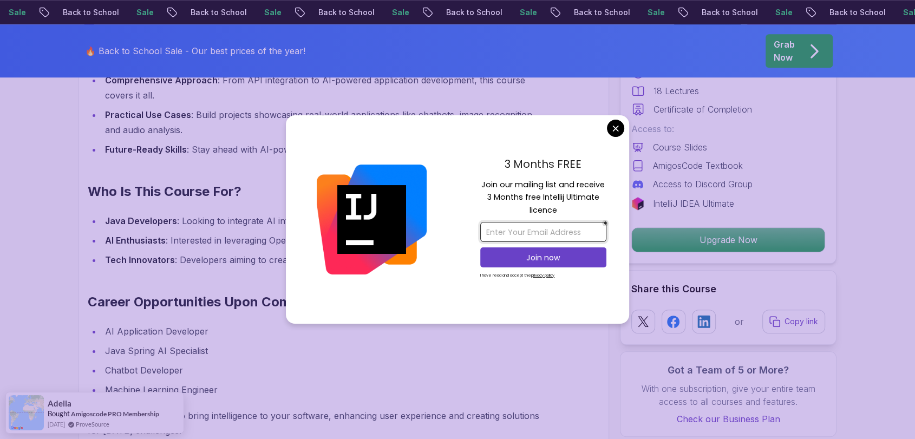
click at [537, 233] on input "email" at bounding box center [543, 232] width 126 height 20
type input "mcap"
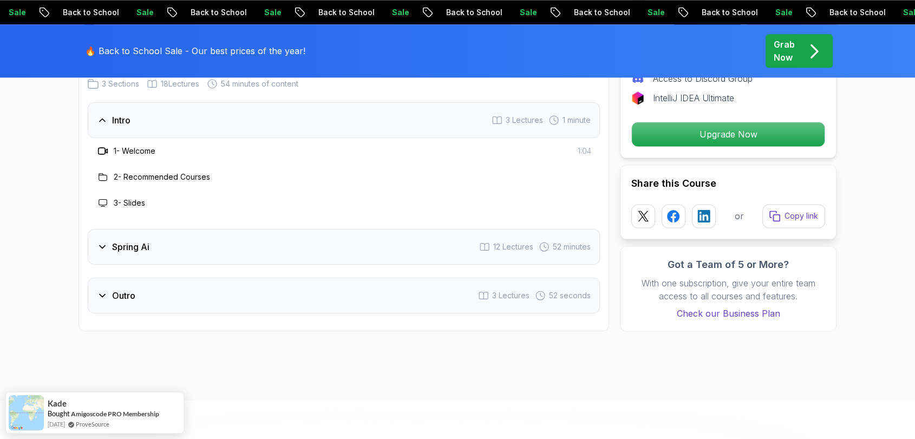
scroll to position [1416, 0]
click at [308, 243] on div "Spring Ai 12 Lectures 52 minutes" at bounding box center [344, 246] width 512 height 36
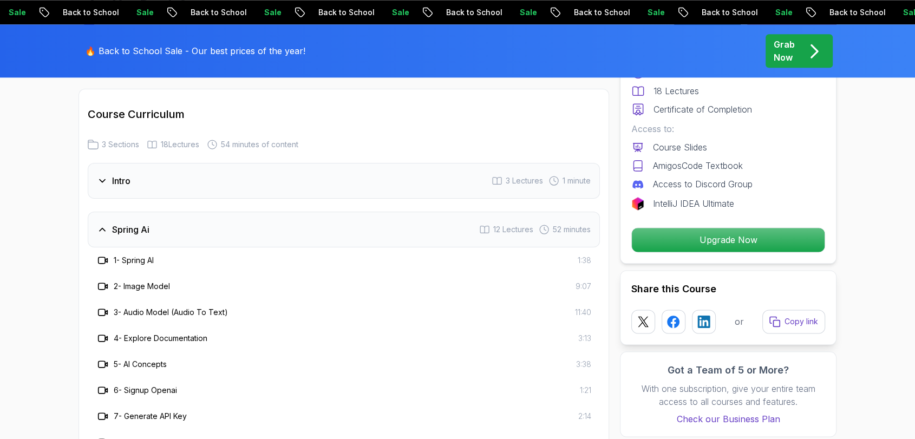
scroll to position [1353, 0]
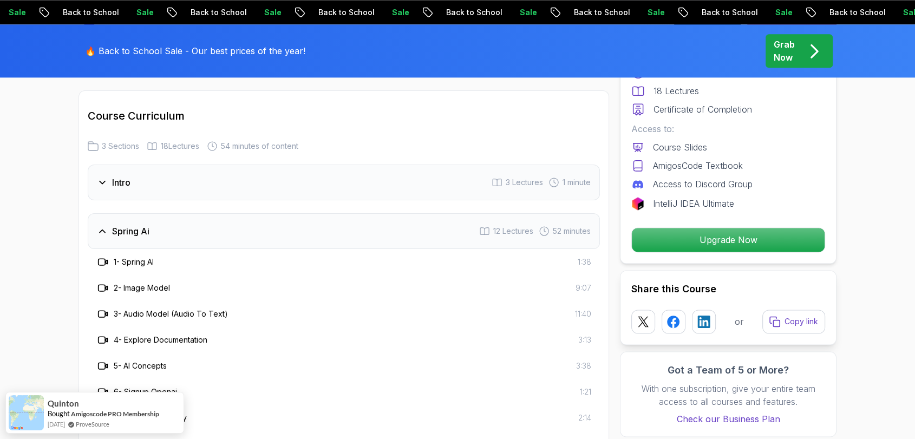
click at [154, 180] on div "Intro 3 Lectures 1 minute" at bounding box center [344, 183] width 512 height 36
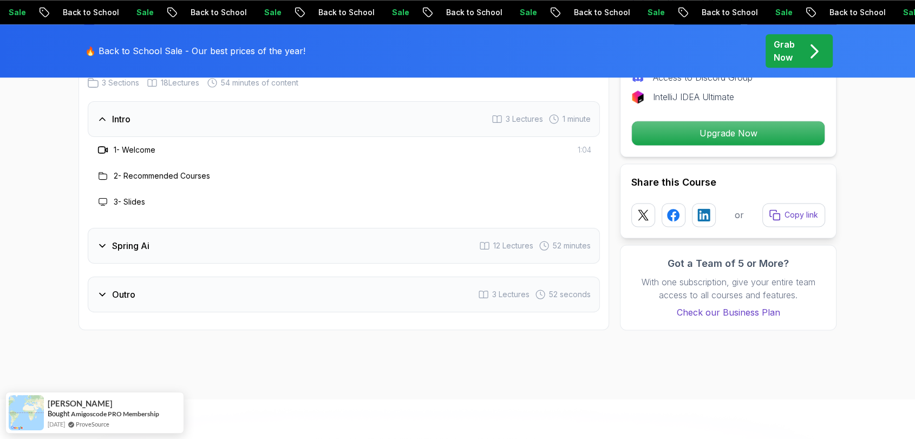
scroll to position [1417, 0]
click at [144, 288] on div "Outro 3 Lectures 52 seconds" at bounding box center [344, 294] width 512 height 36
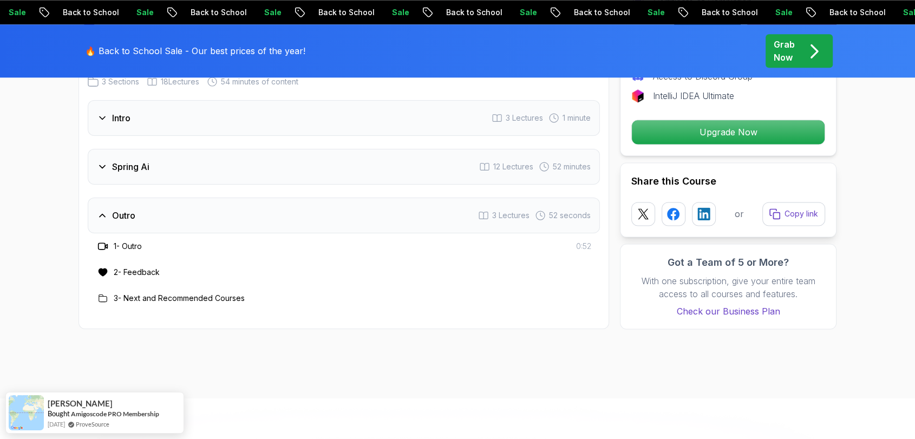
click at [209, 178] on div "Spring Ai 12 Lectures 52 minutes" at bounding box center [344, 167] width 512 height 36
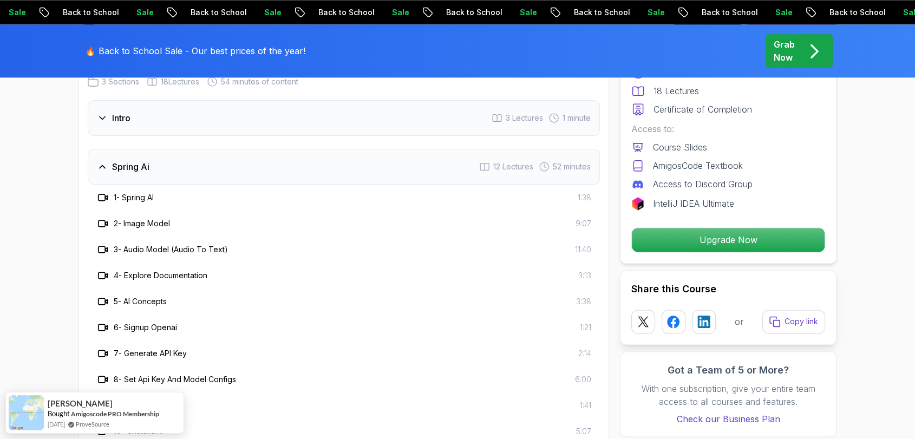
click at [103, 198] on icon at bounding box center [103, 197] width 11 height 11
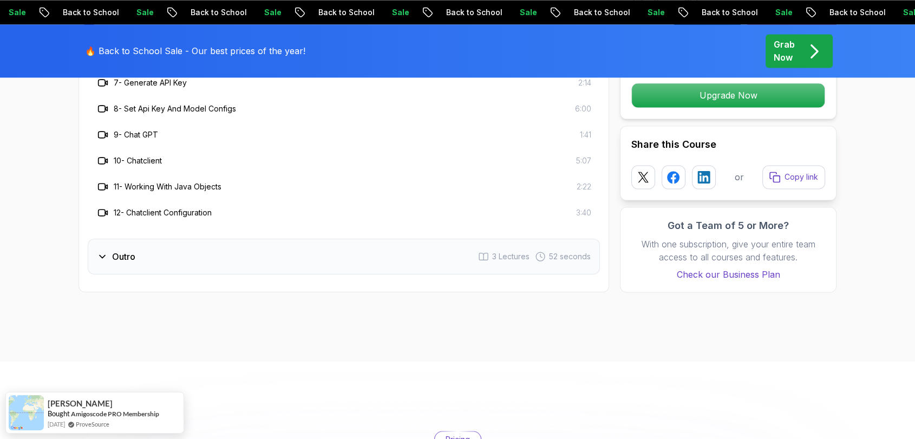
scroll to position [1689, 0]
click at [114, 249] on h3 "Outro" at bounding box center [123, 255] width 23 height 13
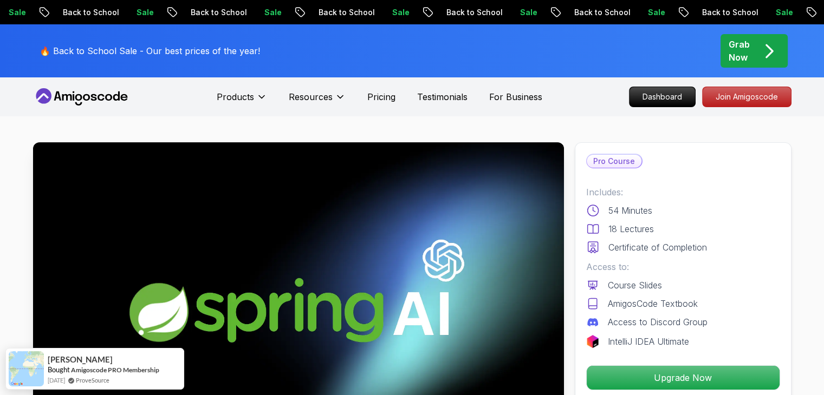
scroll to position [28, 0]
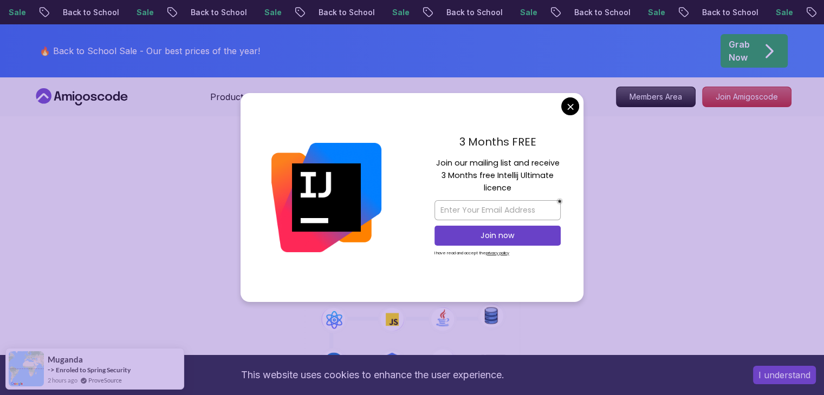
click at [562, 116] on div "3 Months FREE Join our mailing list and receive 3 Months free Intellij Ultimate…" at bounding box center [498, 197] width 172 height 209
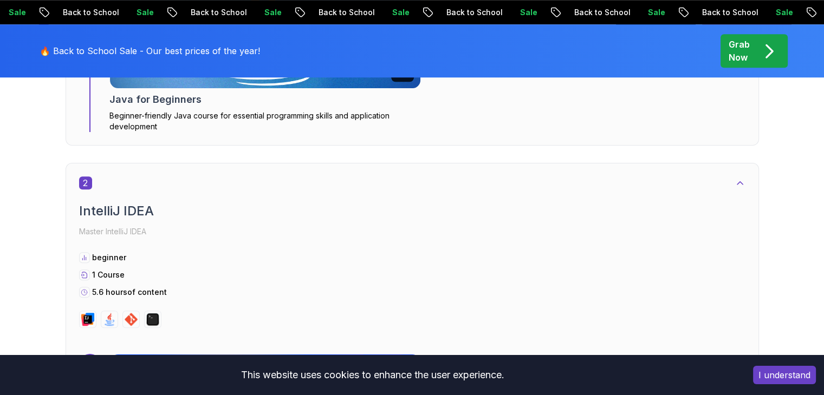
scroll to position [923, 0]
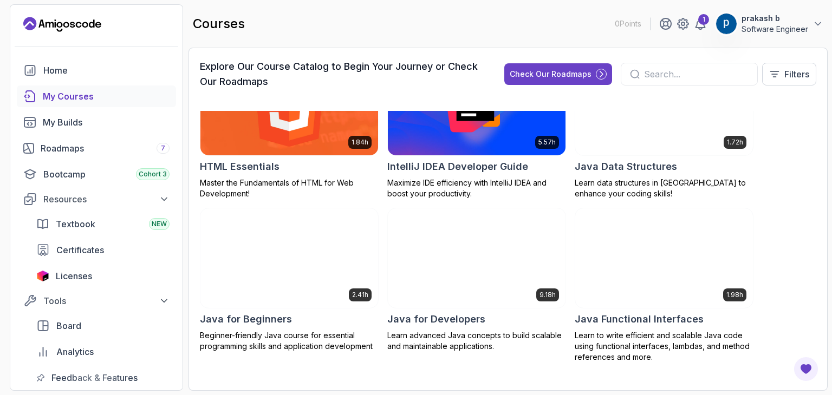
scroll to position [719, 0]
